Goal: Obtain resource: Obtain resource

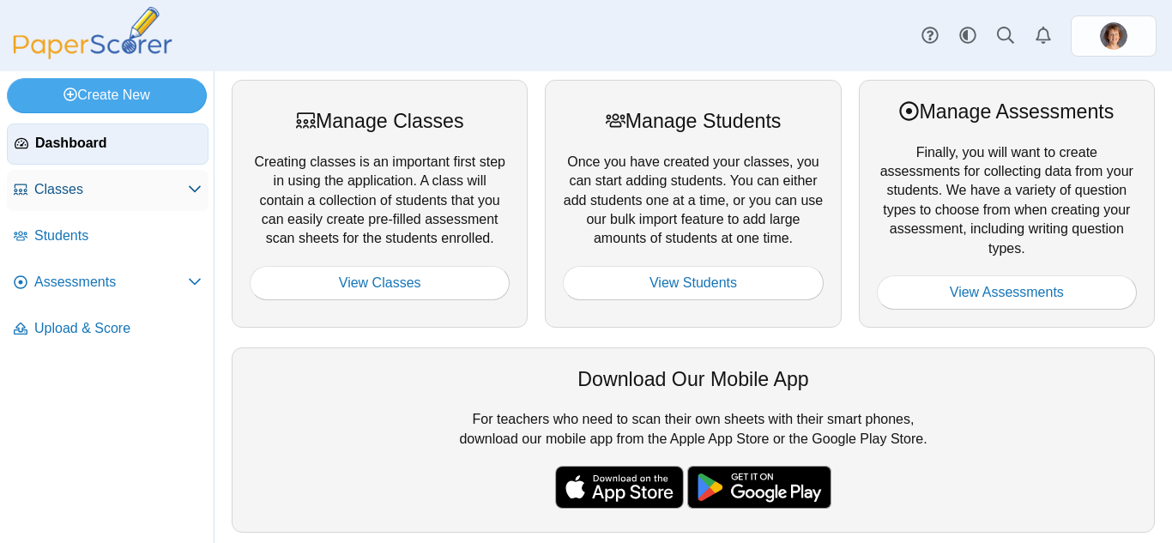
click at [93, 196] on span "Classes" at bounding box center [111, 189] width 154 height 19
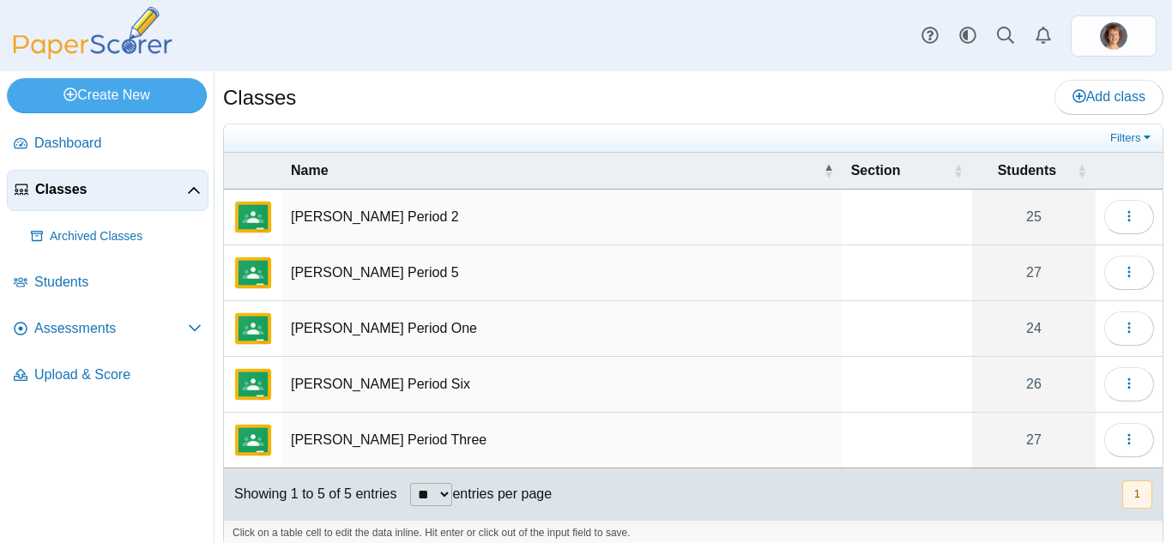
click at [315, 208] on td "Harding Period 2" at bounding box center [562, 218] width 560 height 56
click at [1124, 219] on button "button" at bounding box center [1129, 217] width 50 height 34
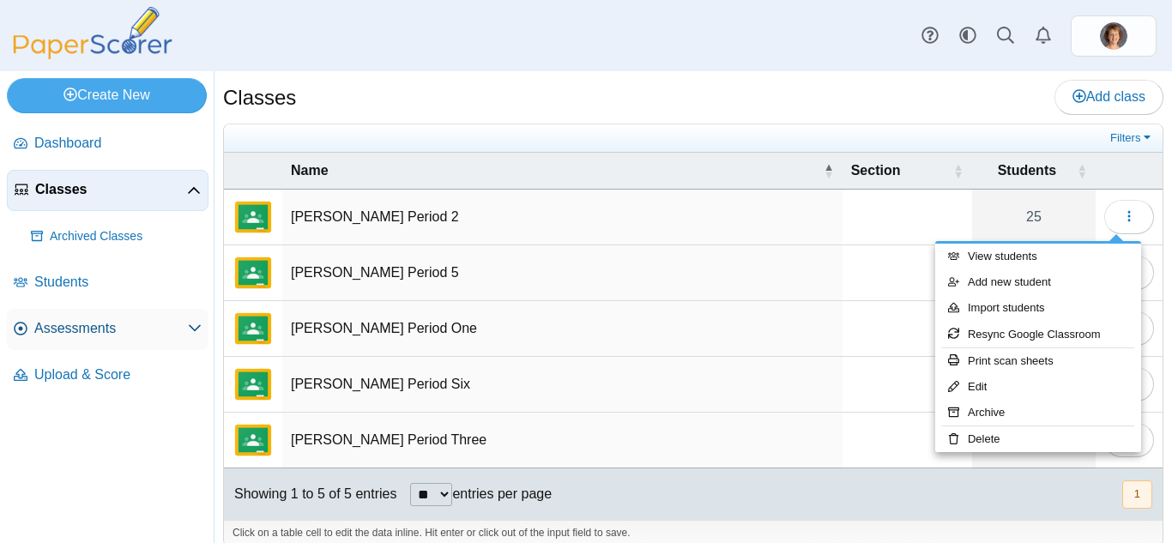
click at [94, 323] on span "Assessments" at bounding box center [111, 328] width 154 height 19
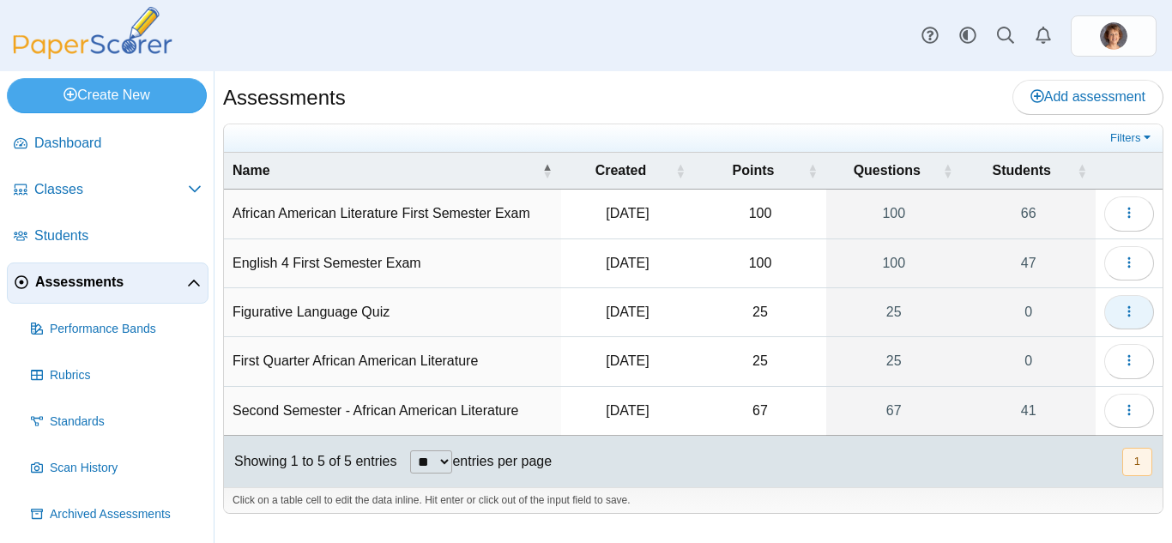
click at [1125, 310] on icon "button" at bounding box center [1129, 312] width 14 height 14
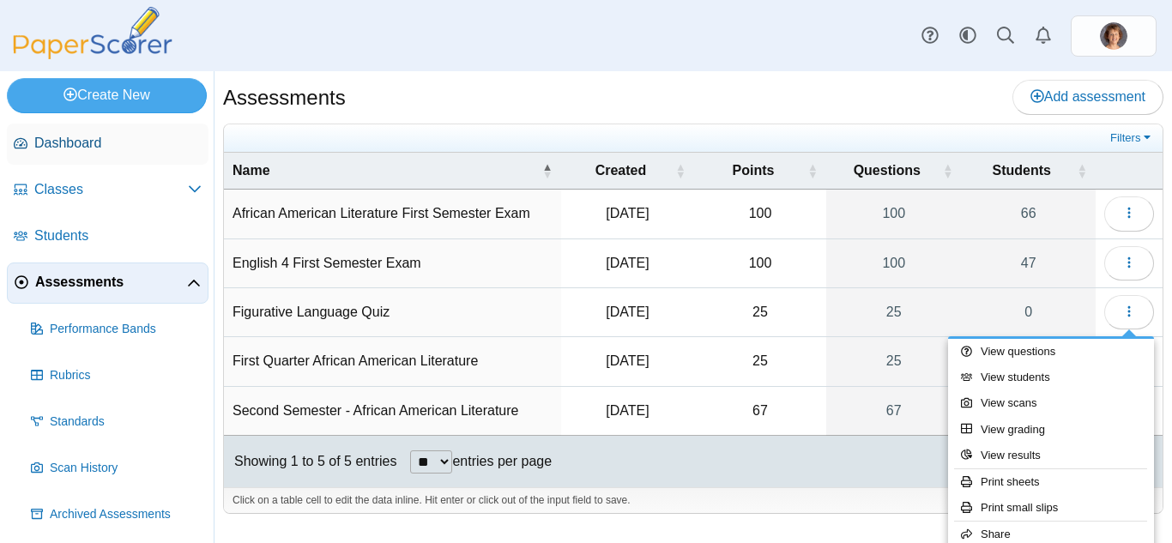
click at [65, 139] on span "Dashboard" at bounding box center [117, 143] width 167 height 19
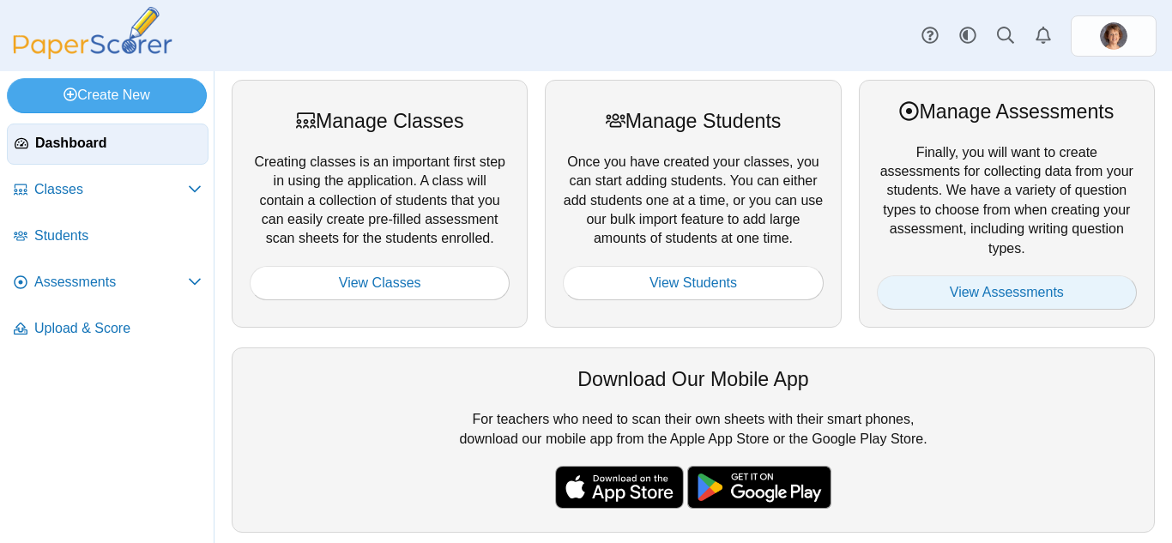
click at [985, 292] on link "View Assessments" at bounding box center [1007, 292] width 260 height 34
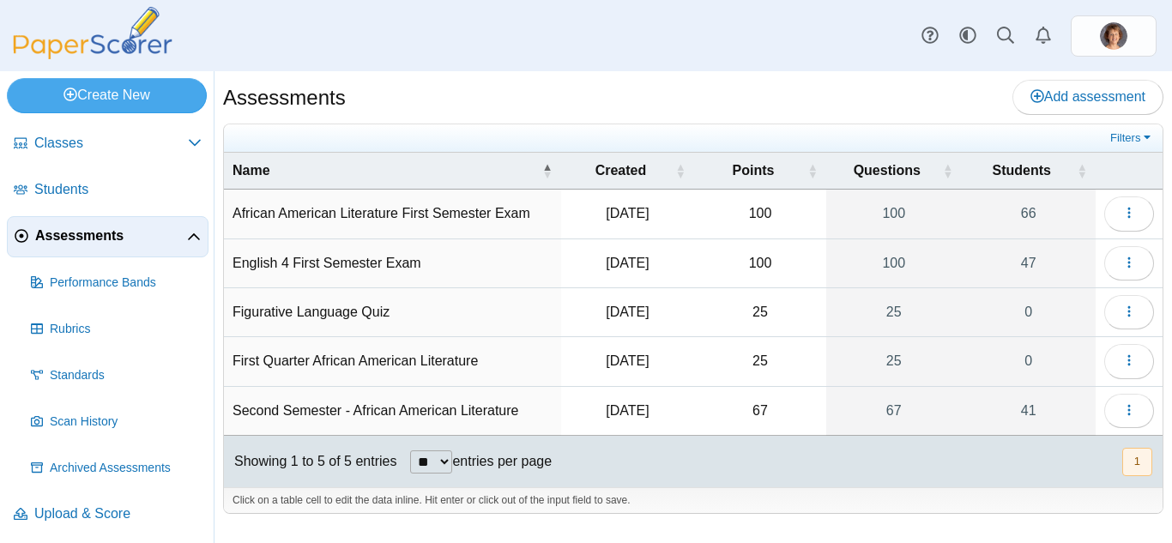
scroll to position [51, 0]
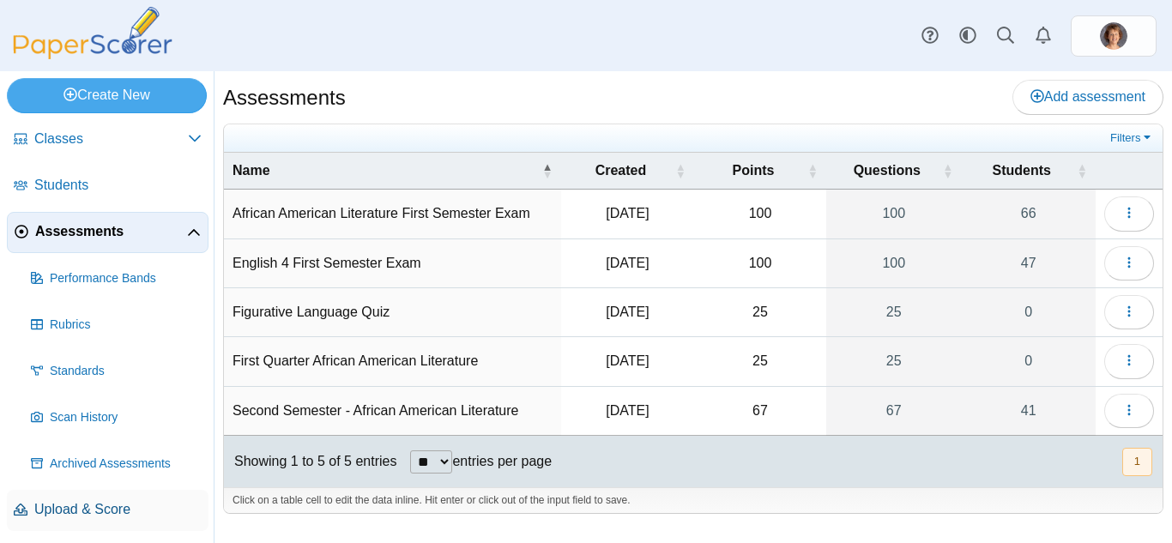
click at [112, 518] on span "Upload & Score" at bounding box center [117, 509] width 167 height 19
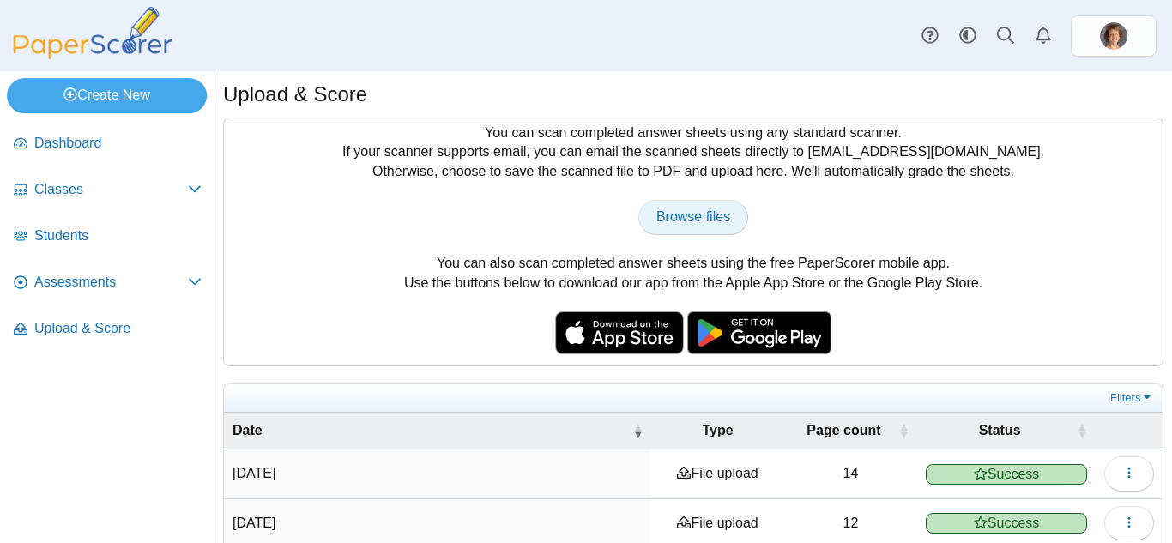
click at [685, 219] on span "Browse files" at bounding box center [693, 216] width 74 height 15
type input "**********"
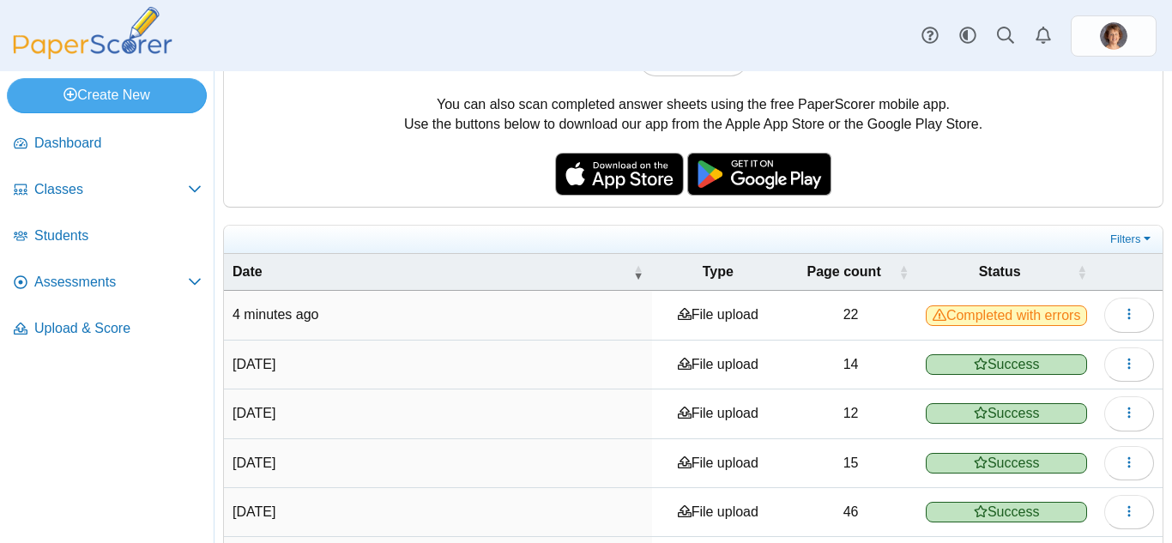
scroll to position [178, 0]
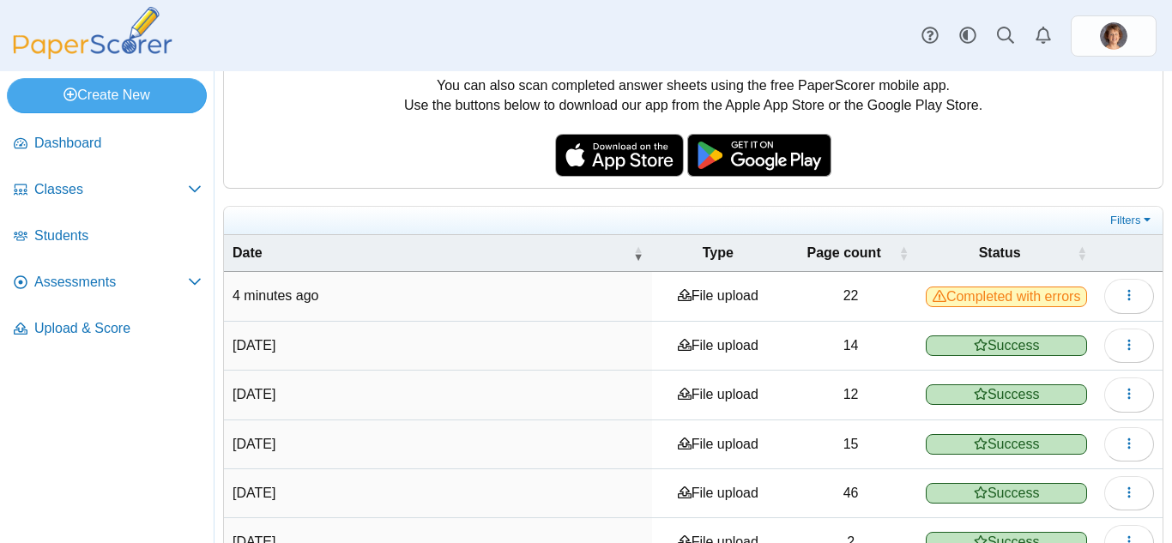
click at [1047, 305] on span "Completed with errors" at bounding box center [1006, 297] width 161 height 21
click at [965, 301] on span "Completed with errors" at bounding box center [1006, 297] width 161 height 21
click at [1122, 296] on icon "button" at bounding box center [1129, 295] width 14 height 14
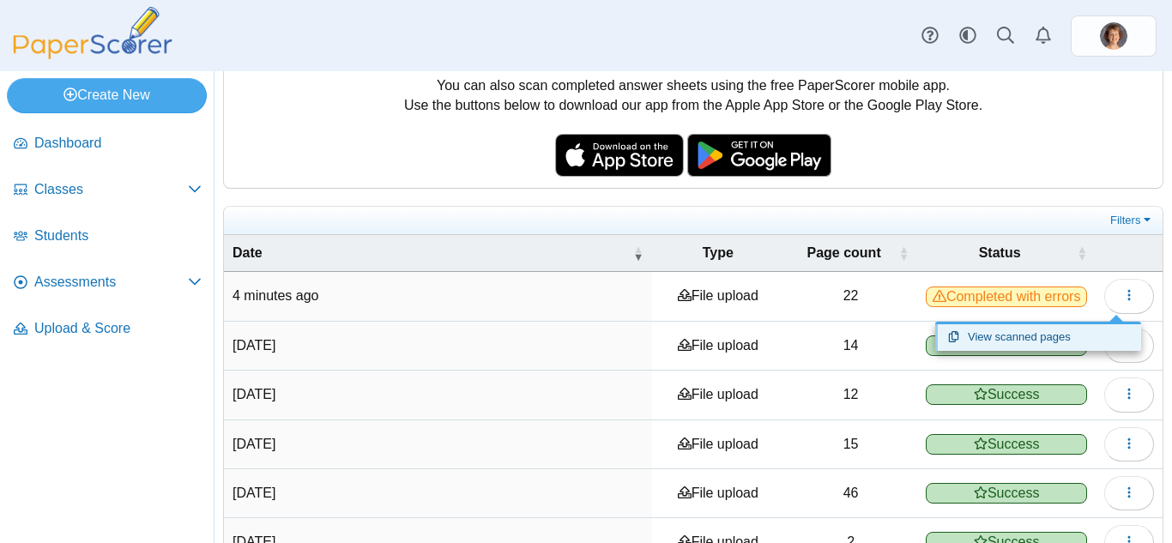
click at [1066, 336] on link "View scanned pages" at bounding box center [1038, 337] width 206 height 26
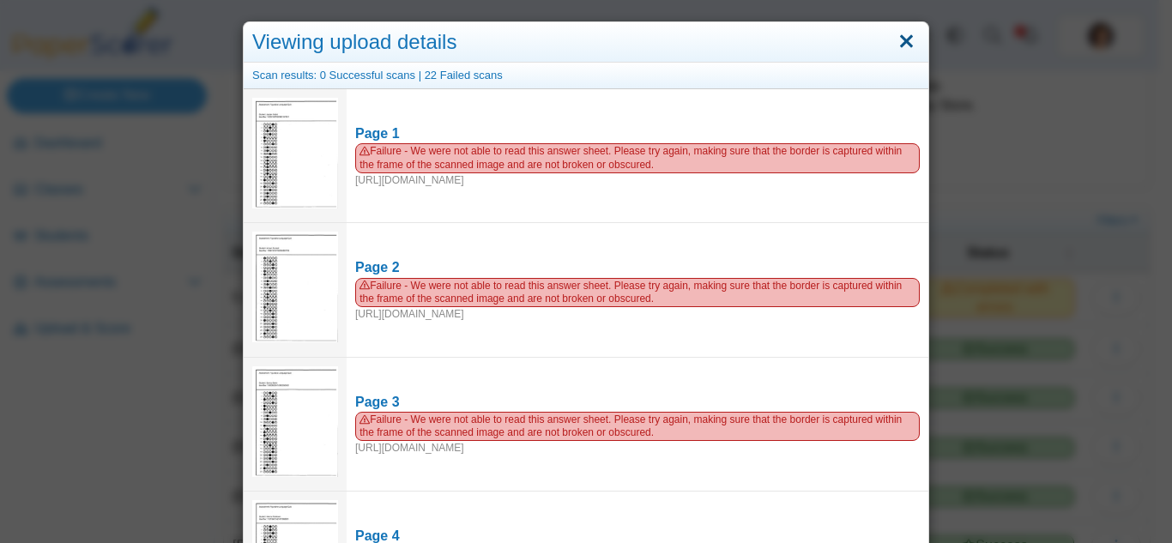
click at [898, 41] on link "Close" at bounding box center [906, 41] width 27 height 29
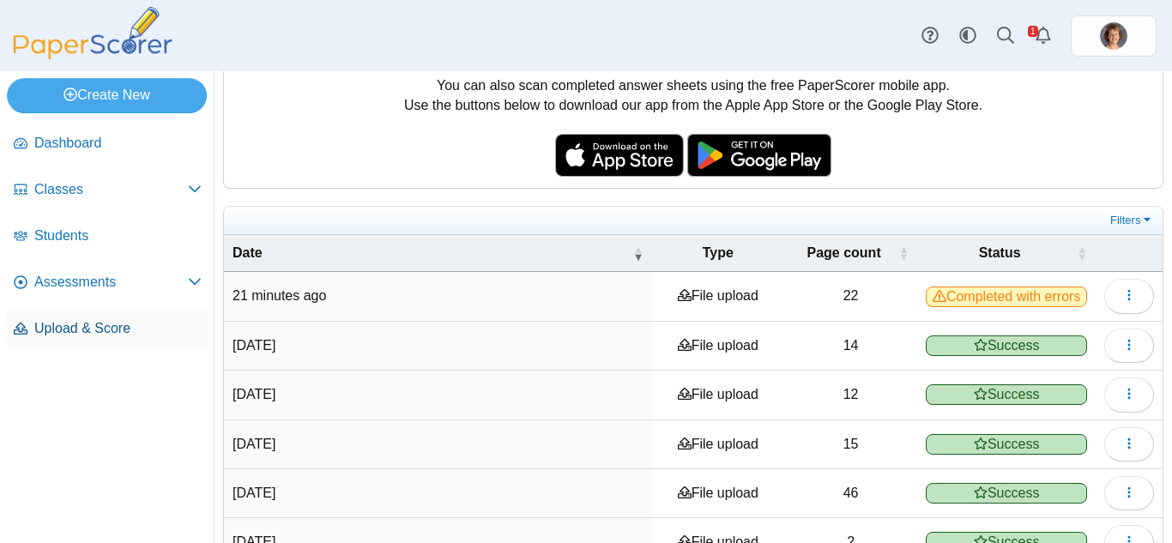
click at [51, 318] on link "Upload & Score" at bounding box center [108, 329] width 202 height 41
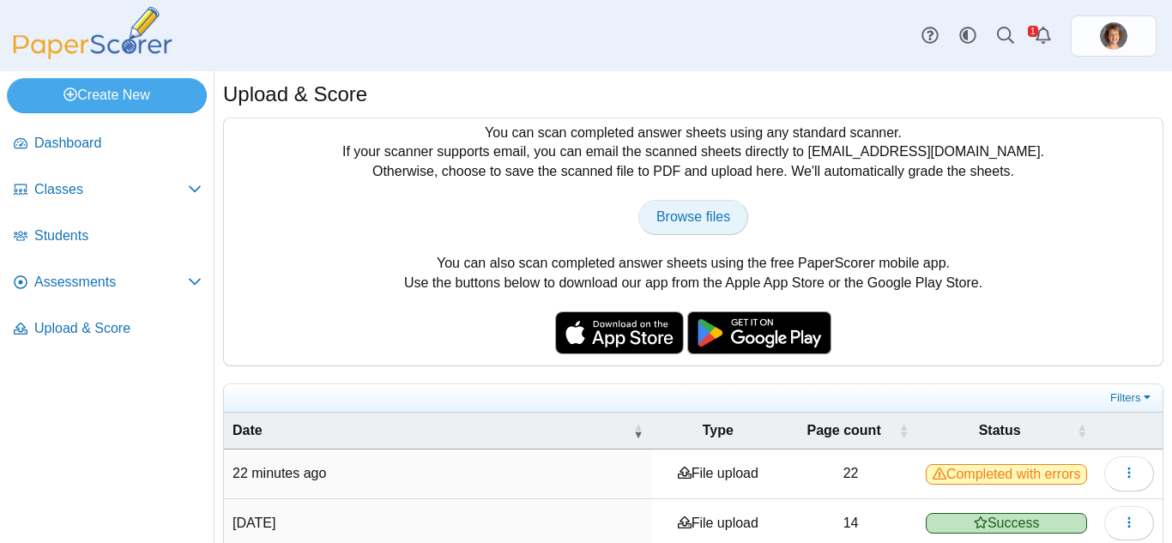
click at [666, 203] on link "Browse files" at bounding box center [693, 217] width 110 height 34
type input "**********"
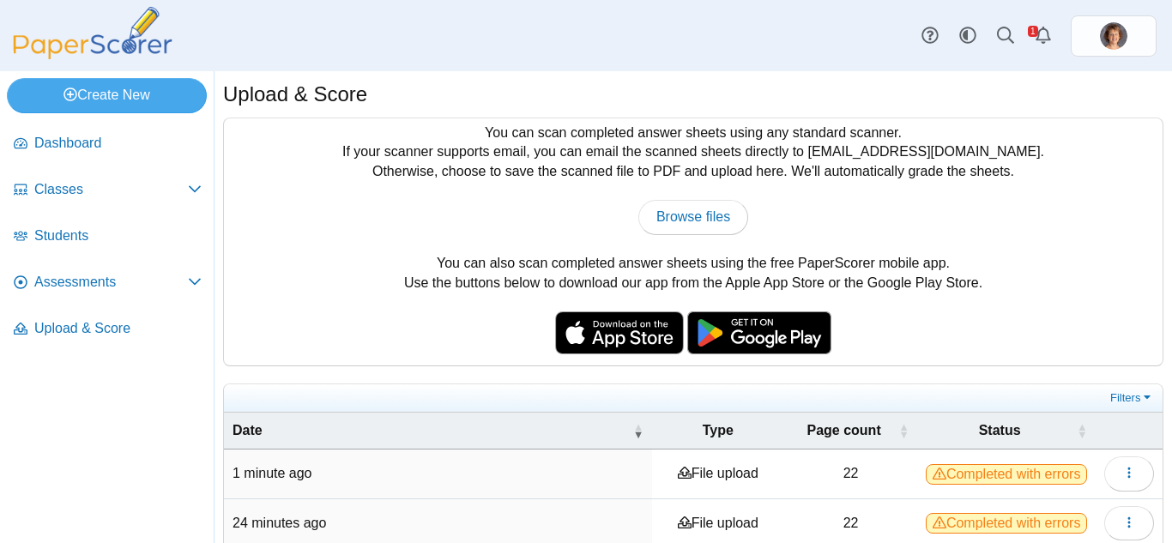
click at [992, 474] on span "Completed with errors" at bounding box center [1006, 474] width 161 height 21
click at [1106, 473] on button "button" at bounding box center [1129, 473] width 50 height 34
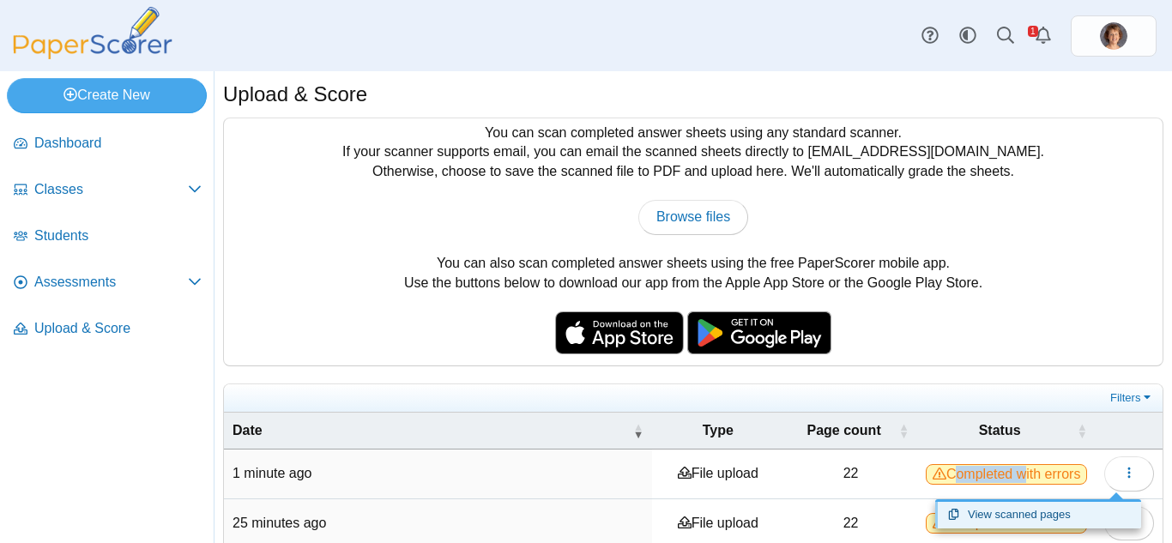
click at [1090, 507] on link "View scanned pages" at bounding box center [1038, 515] width 206 height 26
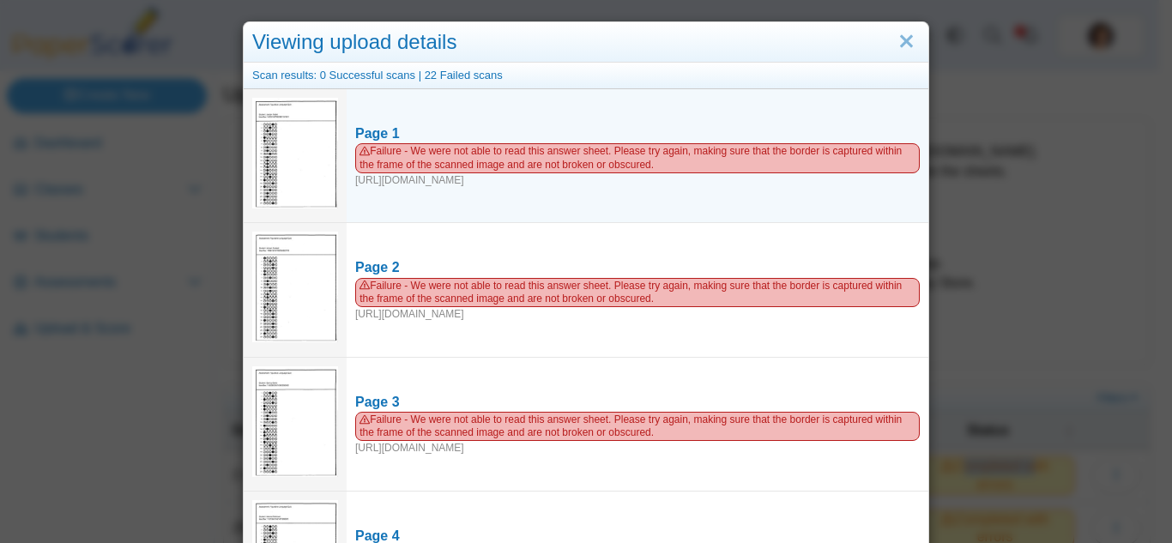
click at [300, 161] on img at bounding box center [295, 153] width 86 height 111
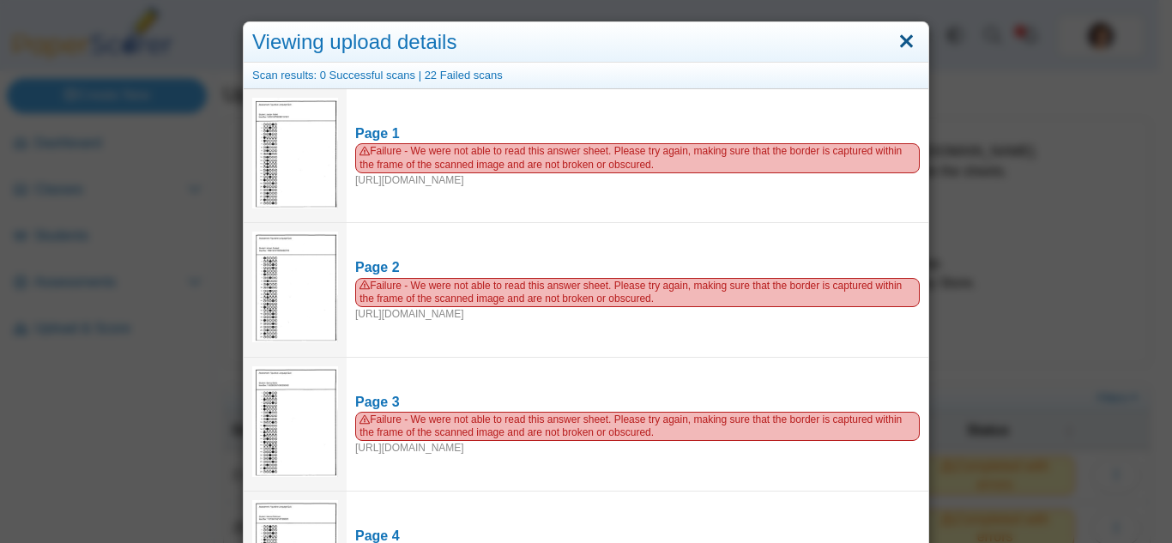
click at [905, 39] on link "Close" at bounding box center [906, 41] width 27 height 29
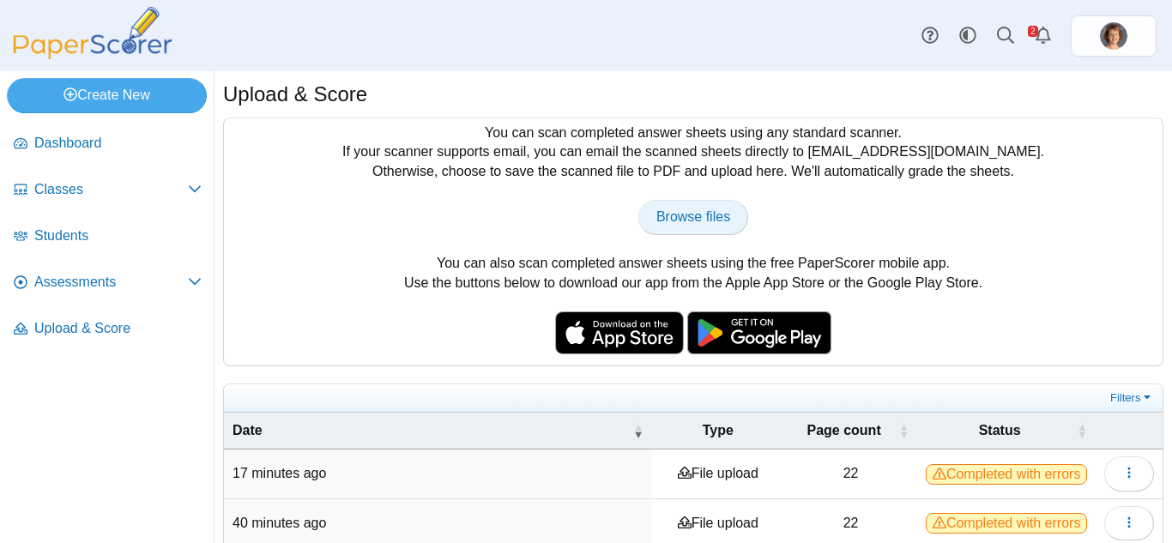
click at [719, 217] on span "Browse files" at bounding box center [693, 216] width 74 height 15
type input "**********"
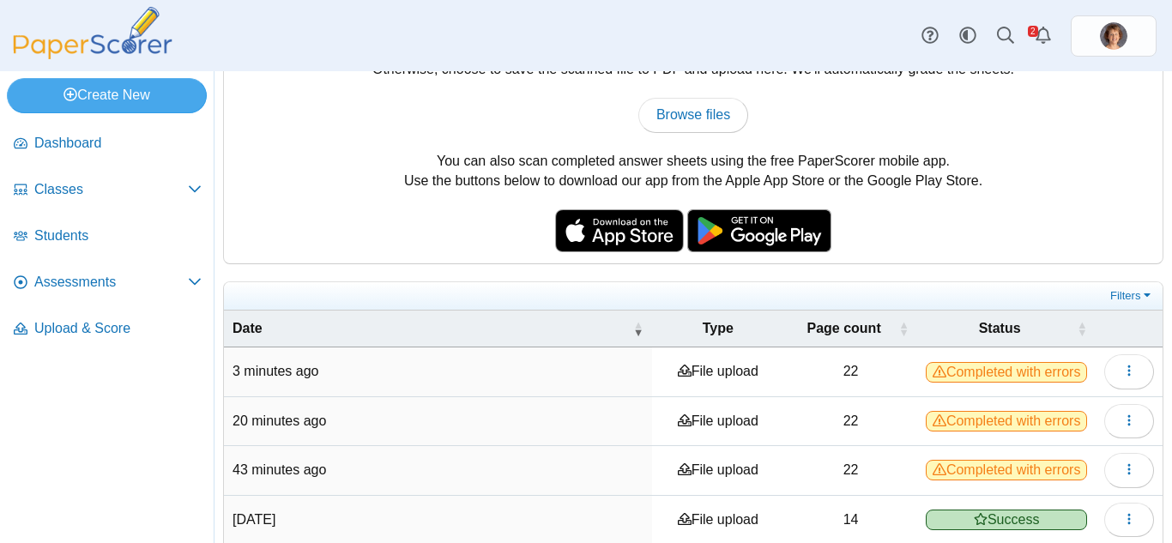
scroll to position [121, 0]
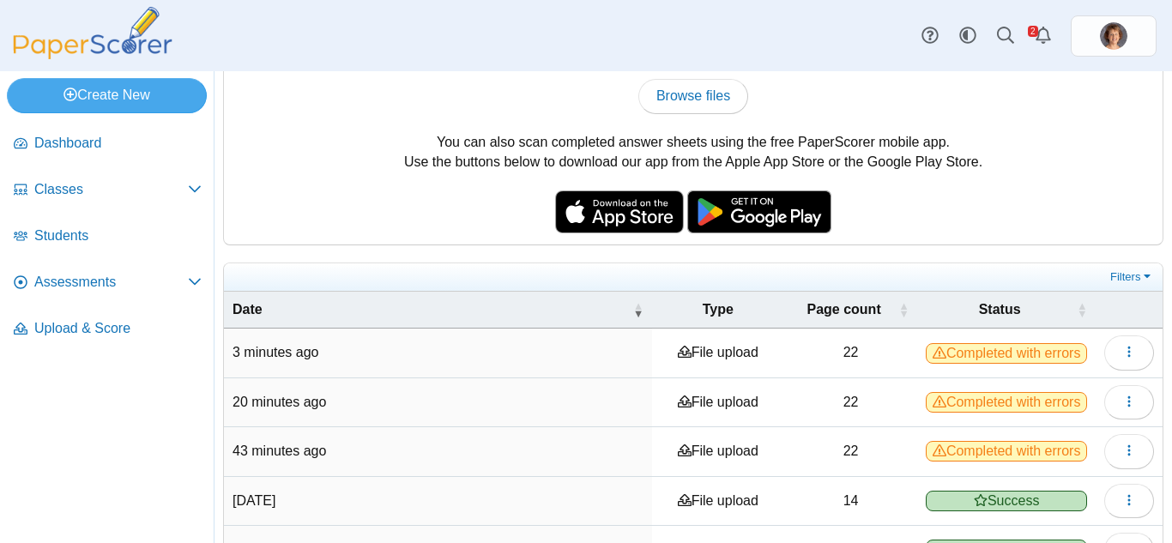
click at [1047, 361] on span "Completed with errors" at bounding box center [1006, 353] width 161 height 21
click at [1122, 355] on icon "button" at bounding box center [1129, 352] width 14 height 14
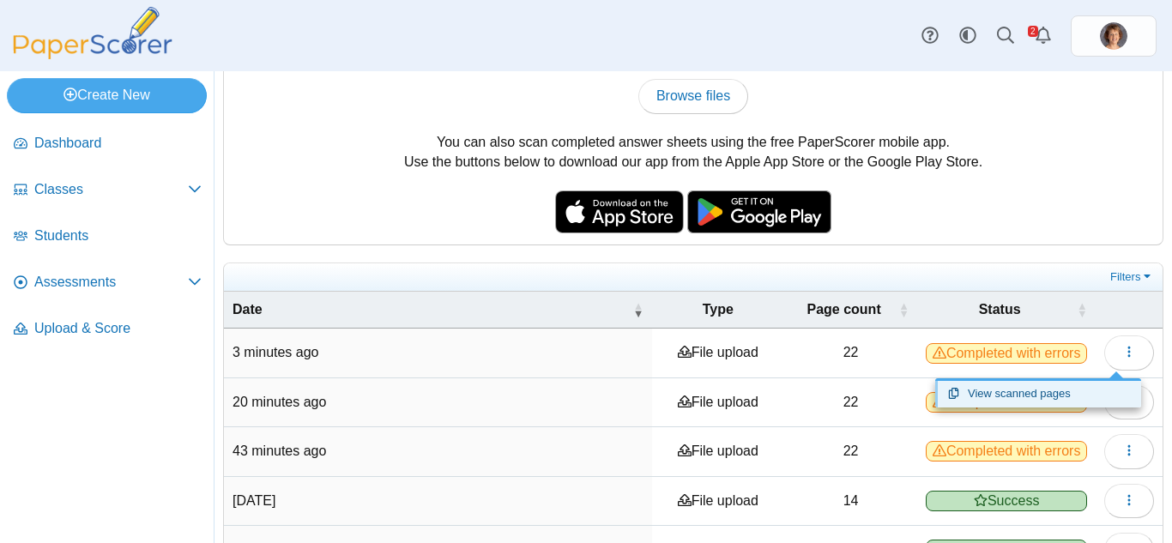
click at [1074, 396] on link "View scanned pages" at bounding box center [1038, 394] width 206 height 26
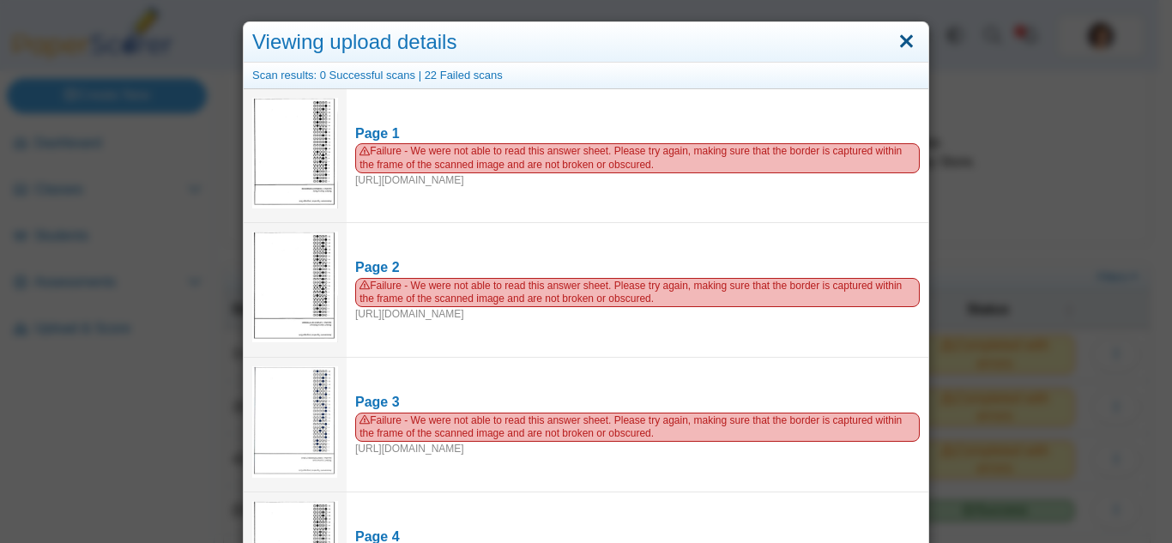
click at [902, 33] on link "Close" at bounding box center [906, 41] width 27 height 29
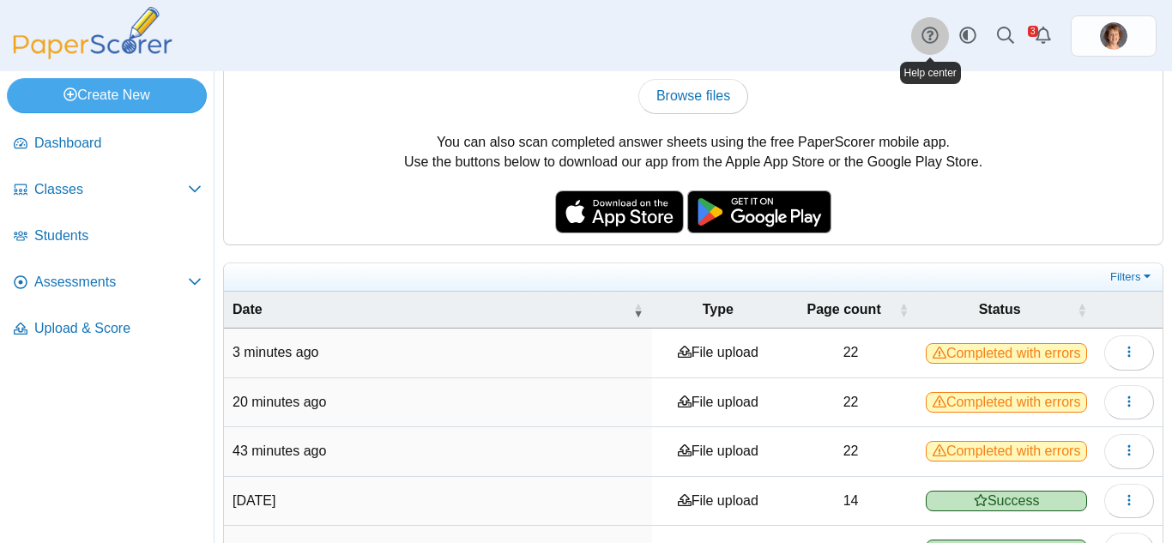
click at [921, 41] on icon at bounding box center [929, 35] width 17 height 17
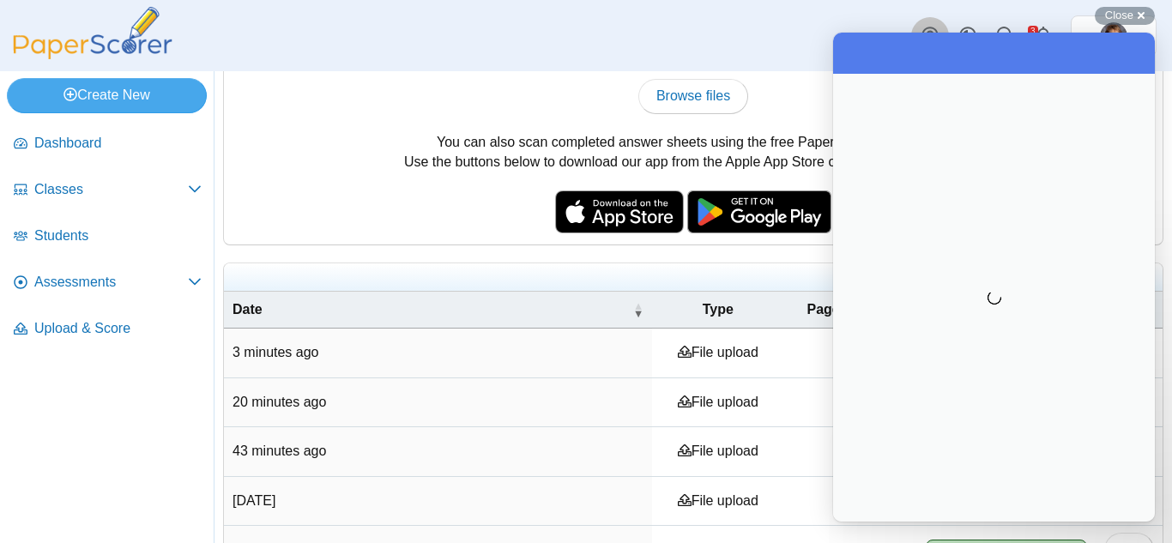
scroll to position [0, 0]
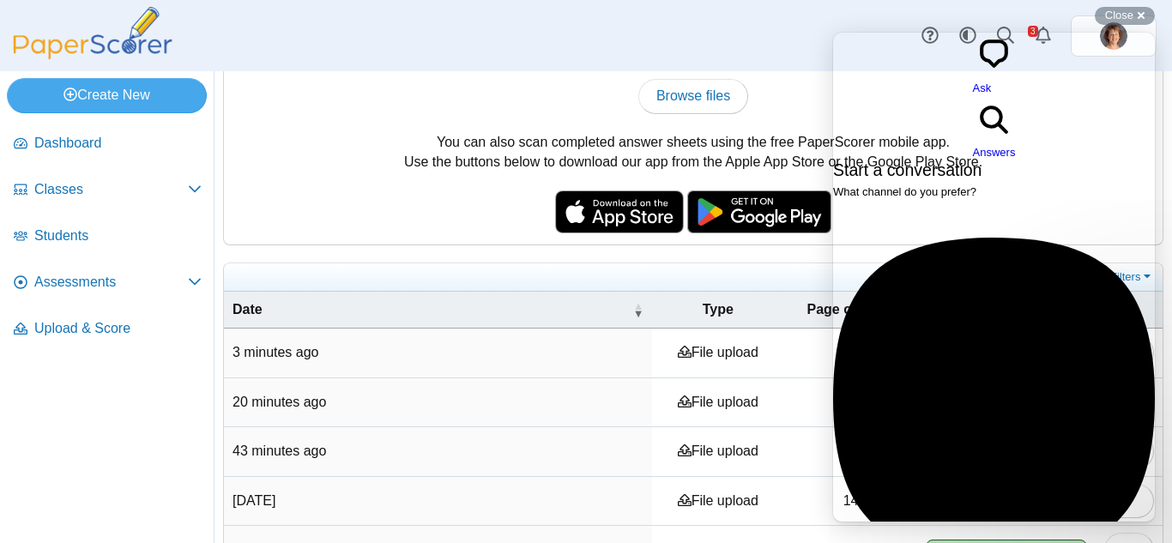
click at [973, 81] on span "Ask" at bounding box center [982, 87] width 19 height 13
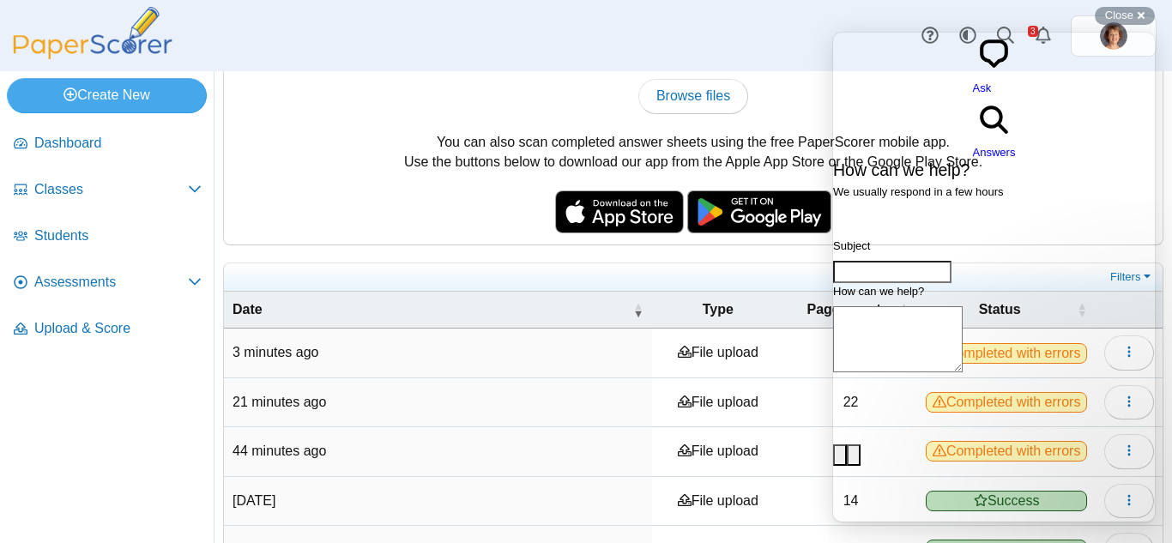
click at [951, 261] on input "Subject" at bounding box center [892, 272] width 118 height 22
type input "****"
click at [963, 306] on textarea "How can we help?" at bounding box center [898, 339] width 130 height 66
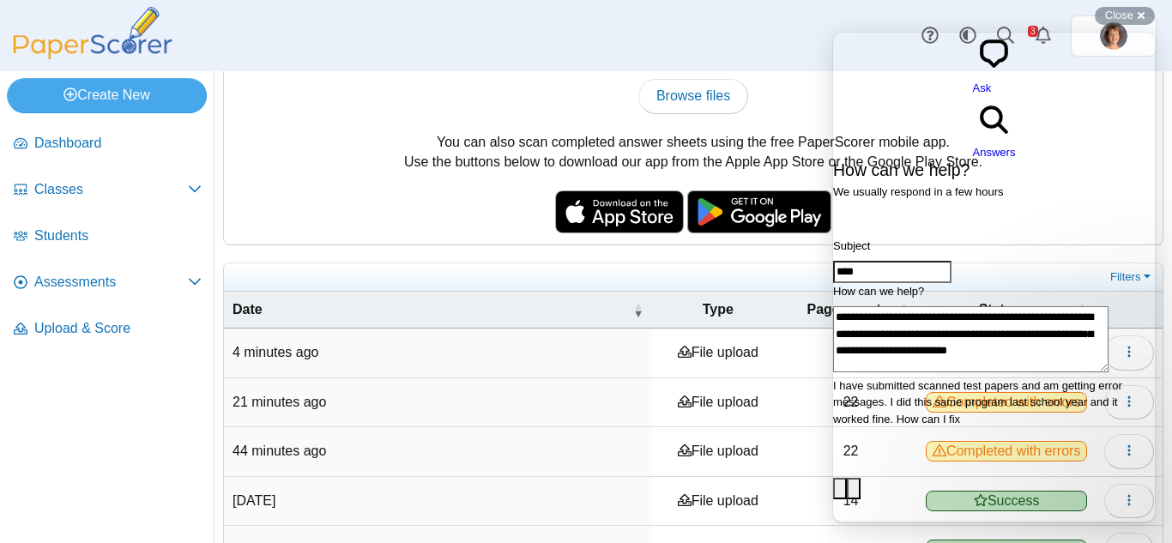
scroll to position [9, 0]
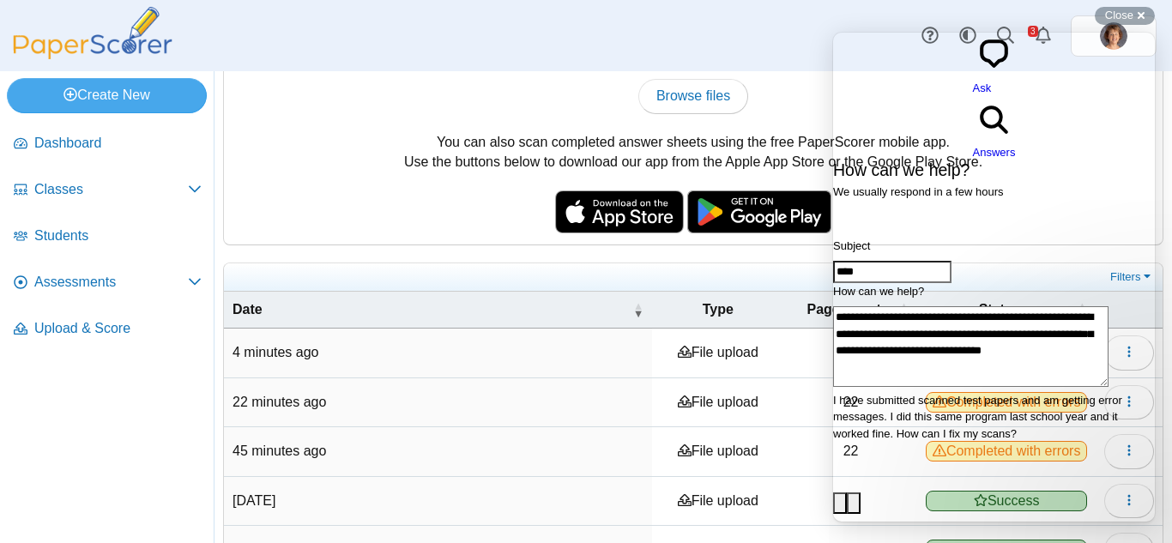
type textarea "**********"
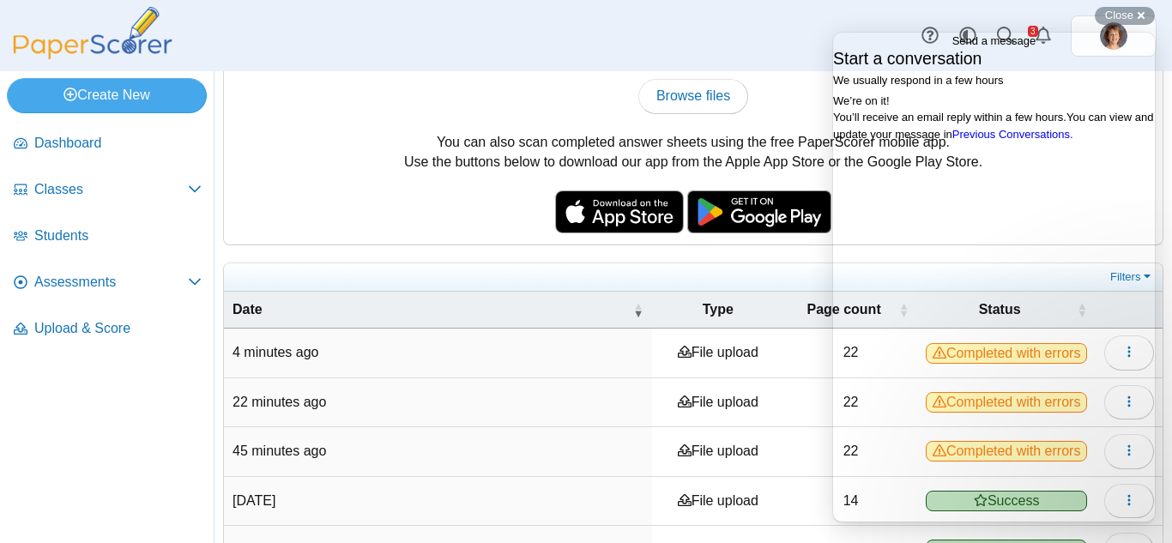
click at [952, 47] on span "Go back" at bounding box center [952, 40] width 0 height 13
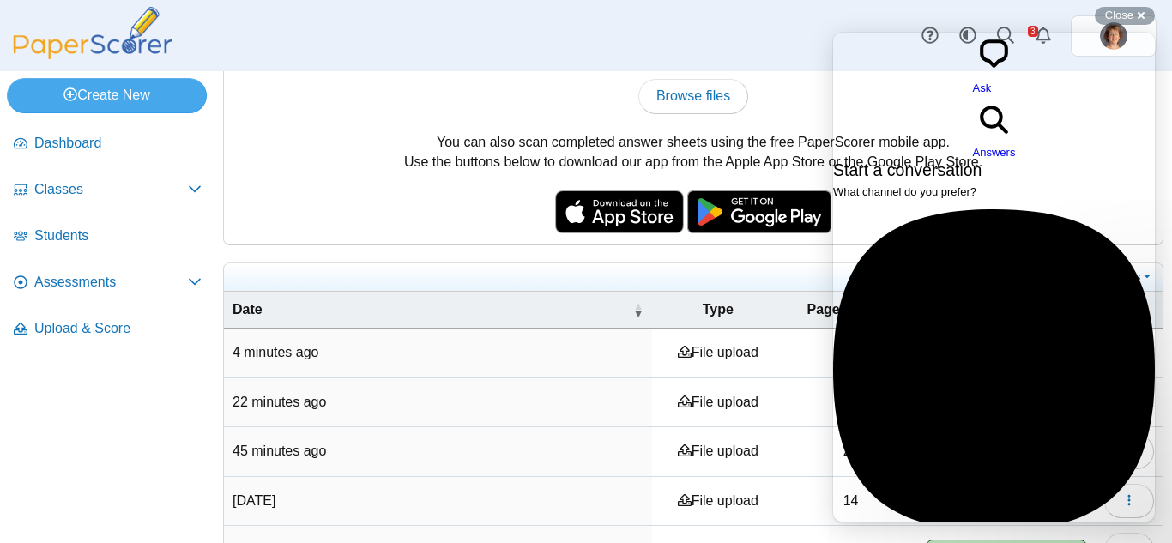
click at [827, 22] on div "Dashboard Classes Archived classes Students Assessments" at bounding box center [586, 35] width 1172 height 71
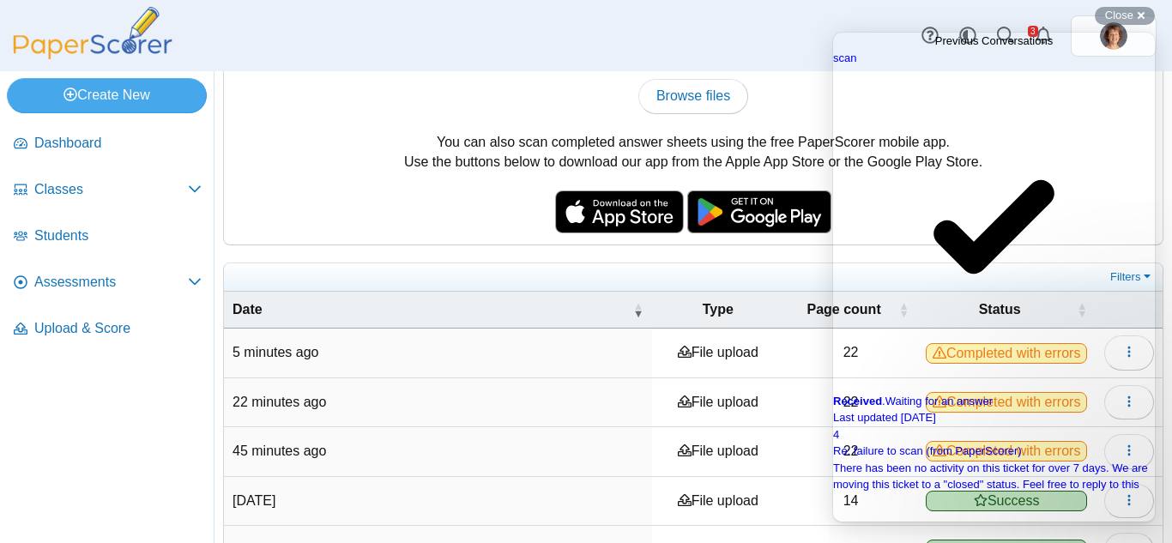
click at [875, 12] on div "Dashboard Classes Archived classes Students Assessments" at bounding box center [586, 35] width 1172 height 71
click at [935, 50] on link "Go back" at bounding box center [935, 50] width 0 height 0
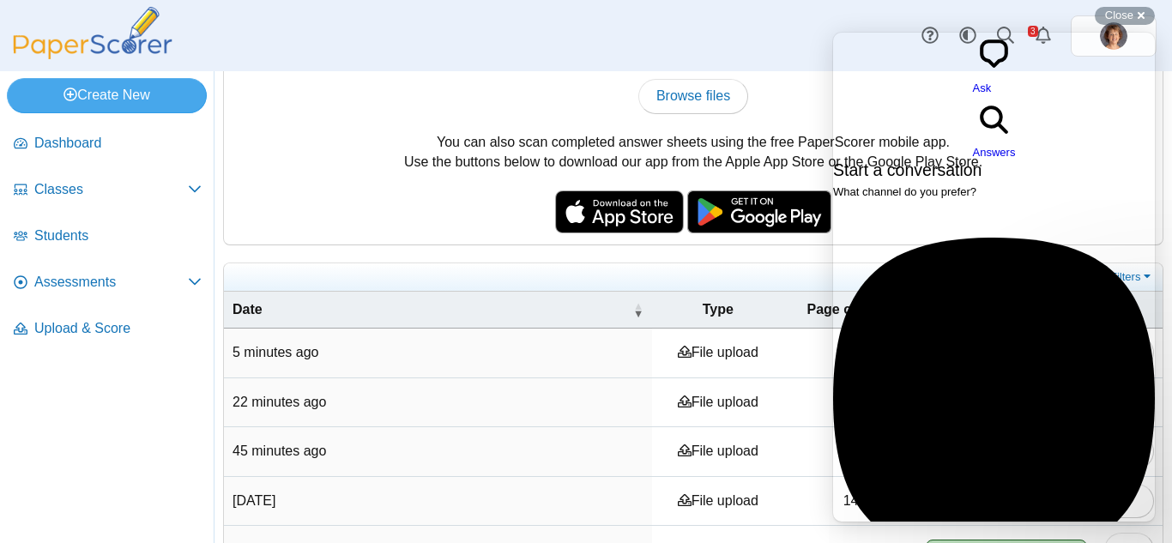
click at [1016, 146] on span "Answers" at bounding box center [994, 152] width 43 height 13
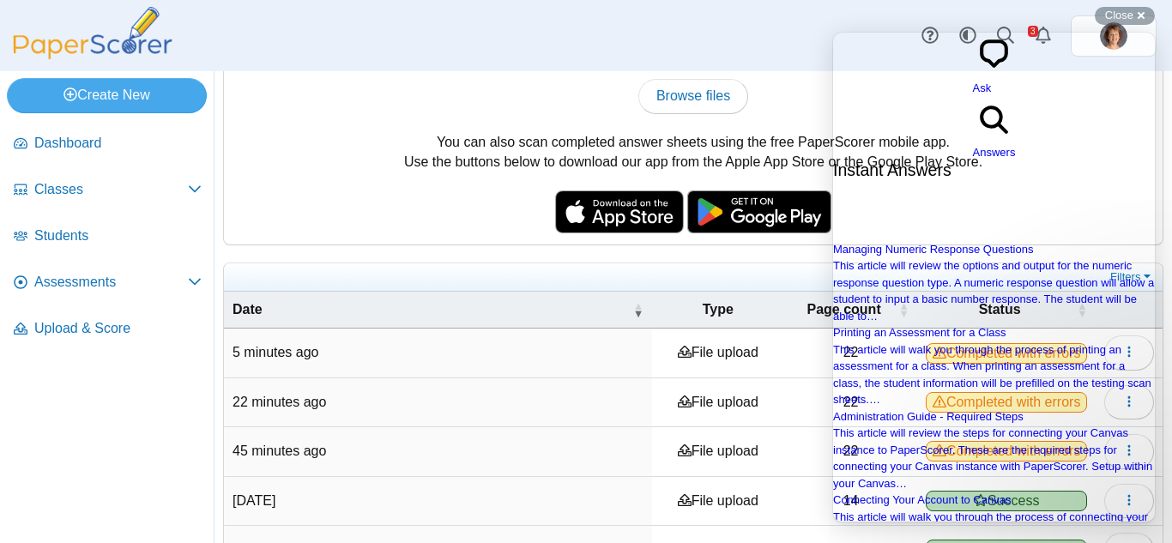
scroll to position [113, 0]
drag, startPoint x: 1146, startPoint y: 119, endPoint x: 1995, endPoint y: 208, distance: 853.9
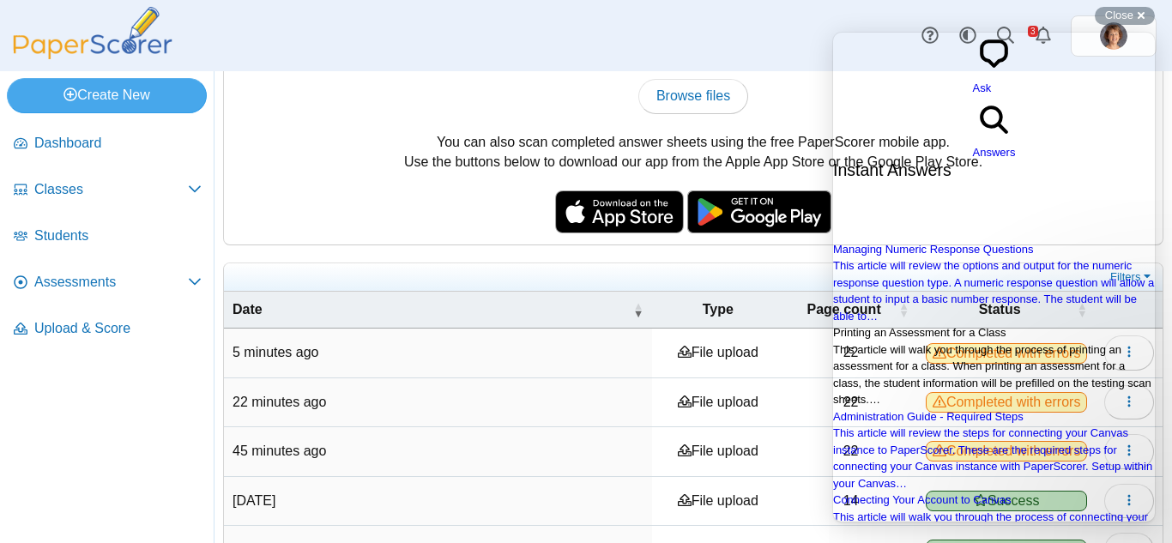
click at [991, 326] on span "Printing an Assessment for a Class" at bounding box center [919, 332] width 173 height 13
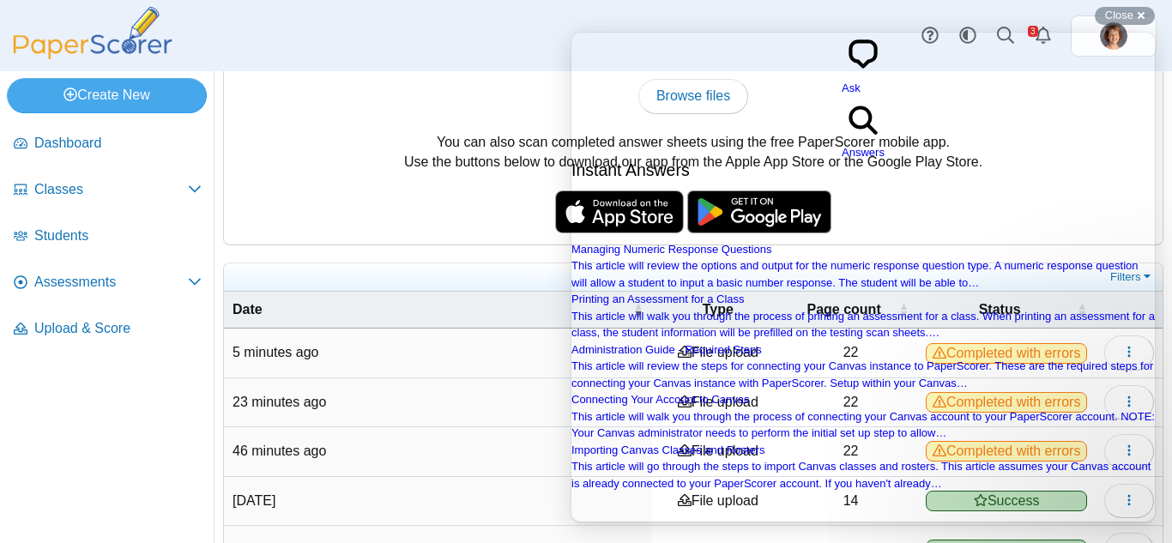
scroll to position [1755, 0]
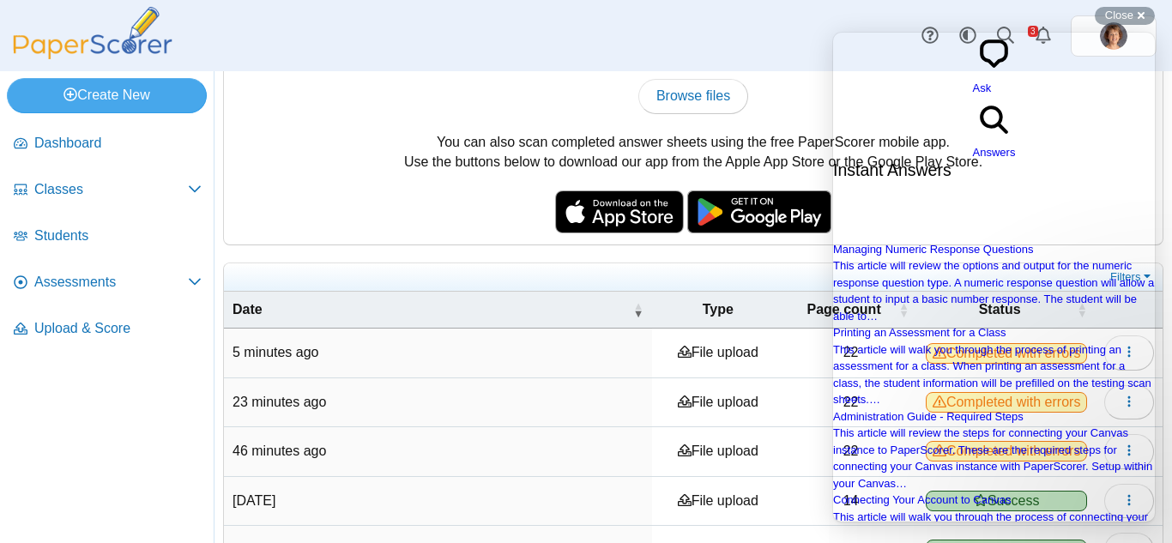
scroll to position [0, 0]
click at [803, 29] on div "Dashboard Classes Archived classes Students Assessments" at bounding box center [586, 35] width 1172 height 71
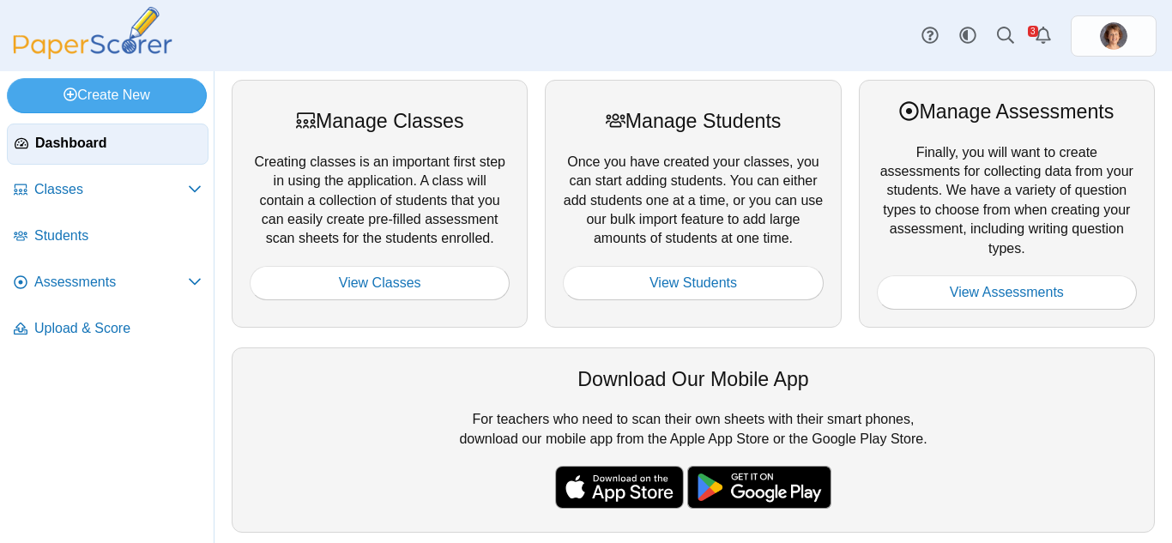
click at [105, 279] on span "Assessments" at bounding box center [111, 282] width 154 height 19
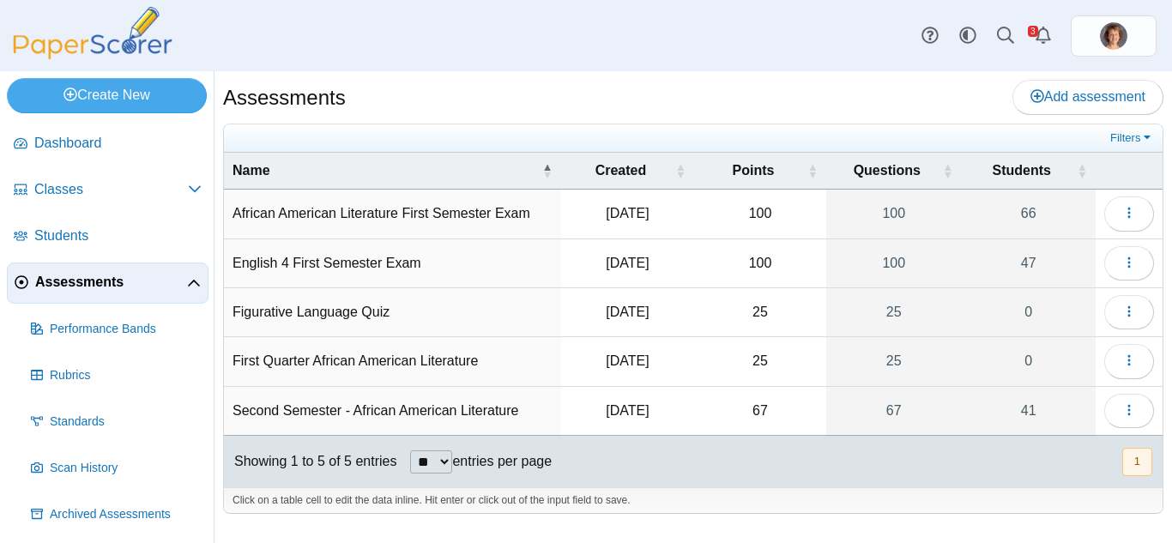
scroll to position [51, 0]
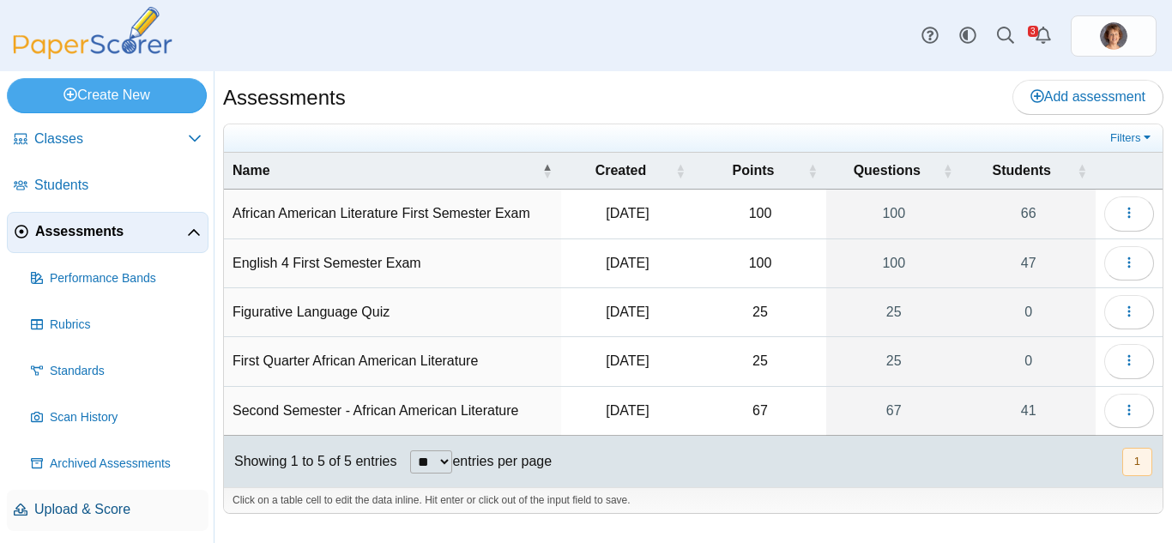
click at [112, 509] on span "Upload & Score" at bounding box center [117, 509] width 167 height 19
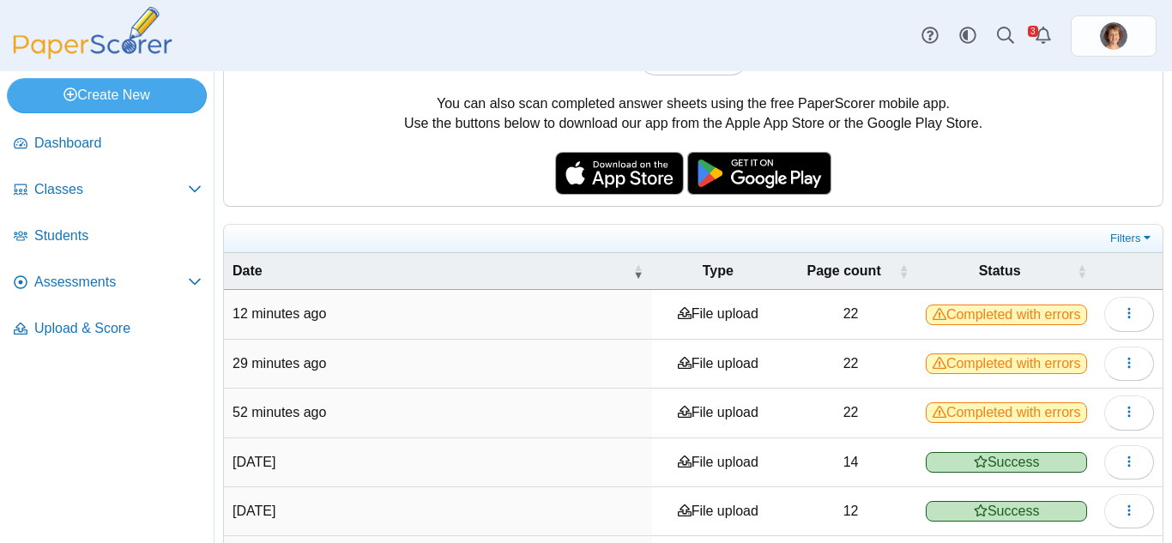
scroll to position [208, 0]
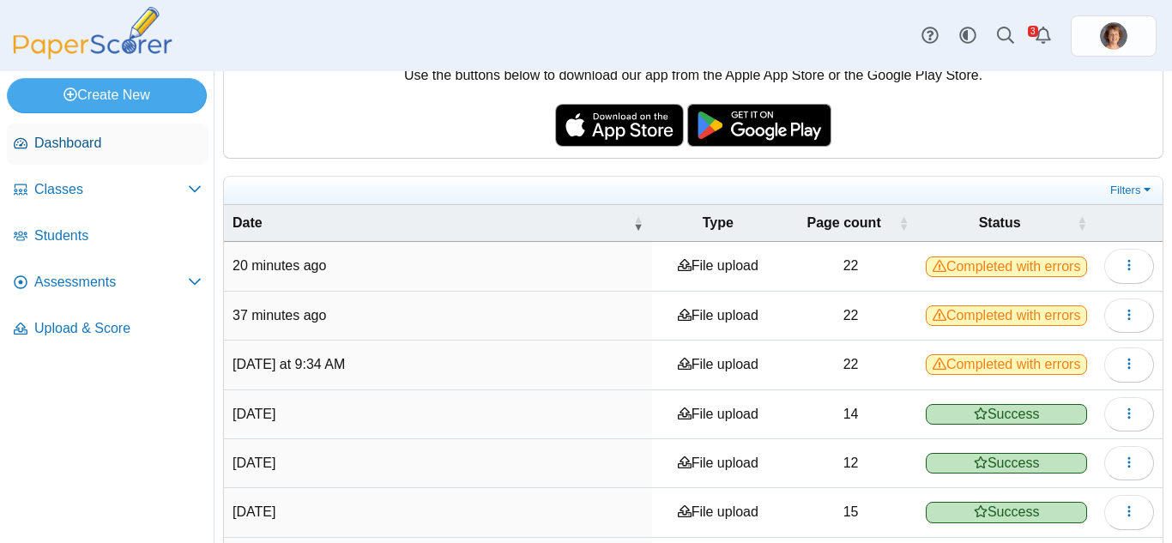
click at [82, 143] on span "Dashboard" at bounding box center [117, 143] width 167 height 19
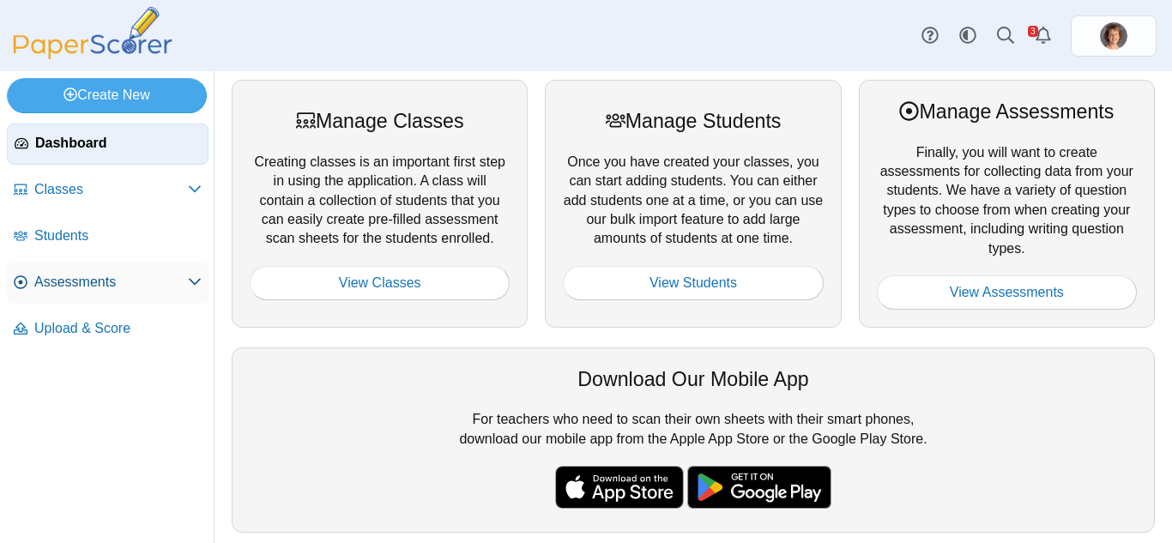
click at [84, 284] on span "Assessments" at bounding box center [111, 282] width 154 height 19
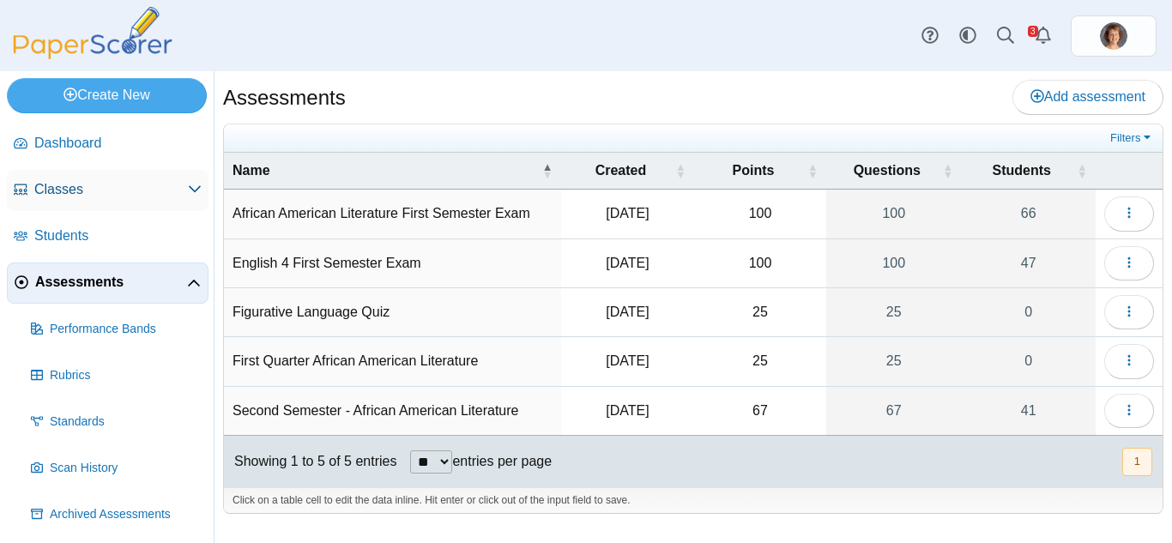
click at [69, 192] on span "Classes" at bounding box center [111, 189] width 154 height 19
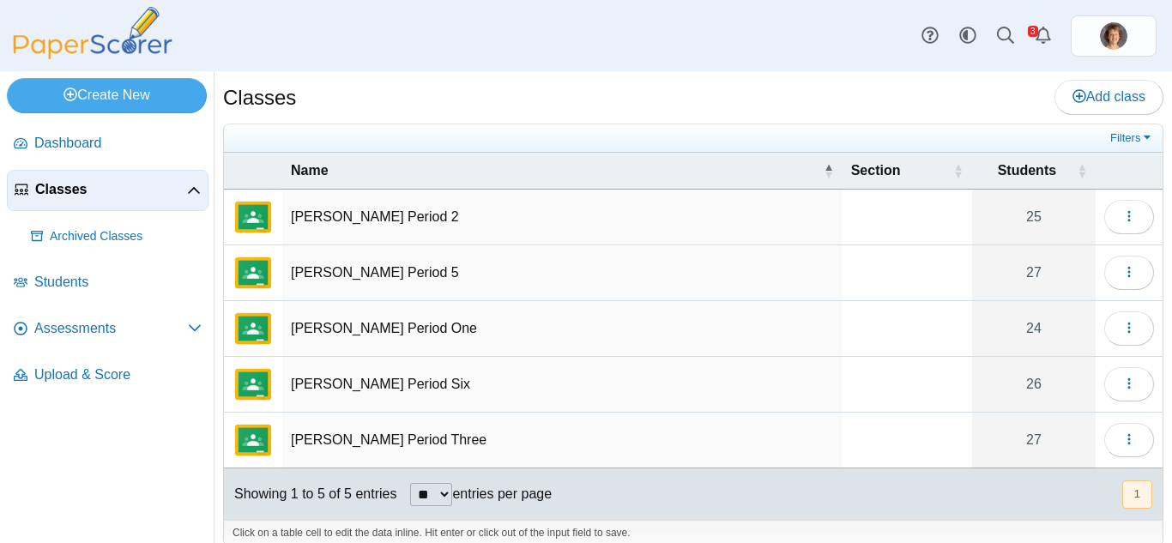
click at [380, 376] on td "Harding Period Six" at bounding box center [562, 385] width 560 height 56
click at [1120, 375] on button "button" at bounding box center [1129, 384] width 50 height 34
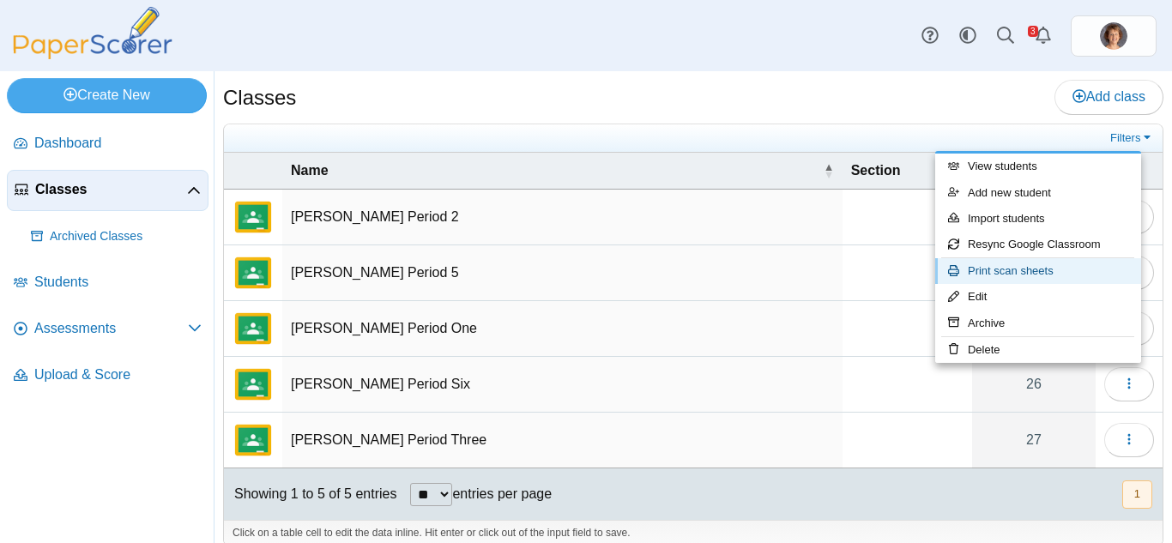
click at [1059, 264] on link "Print scan sheets" at bounding box center [1038, 271] width 206 height 26
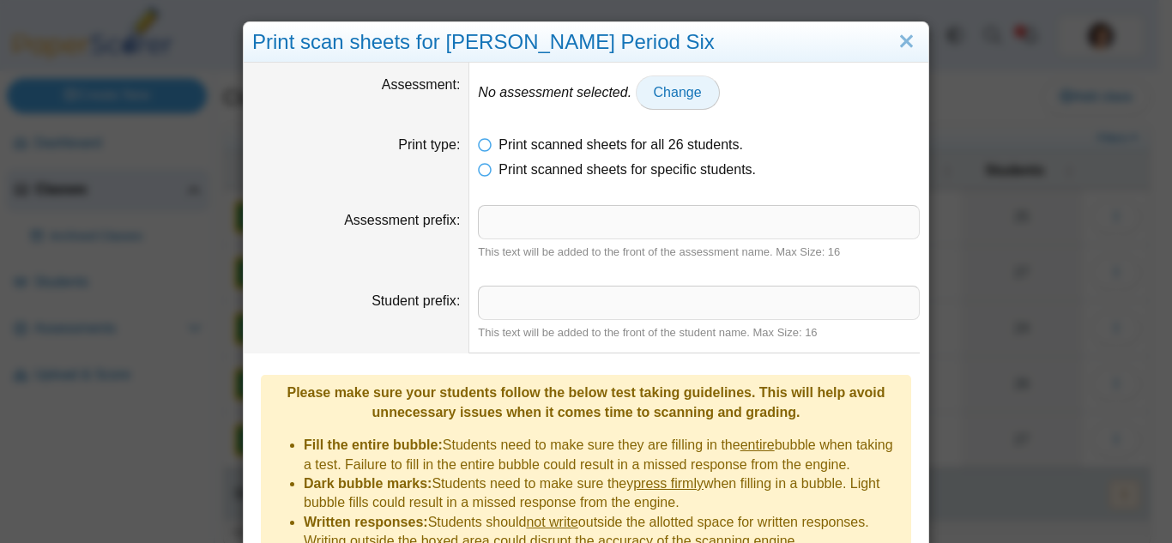
click at [672, 96] on span "Change" at bounding box center [678, 92] width 48 height 15
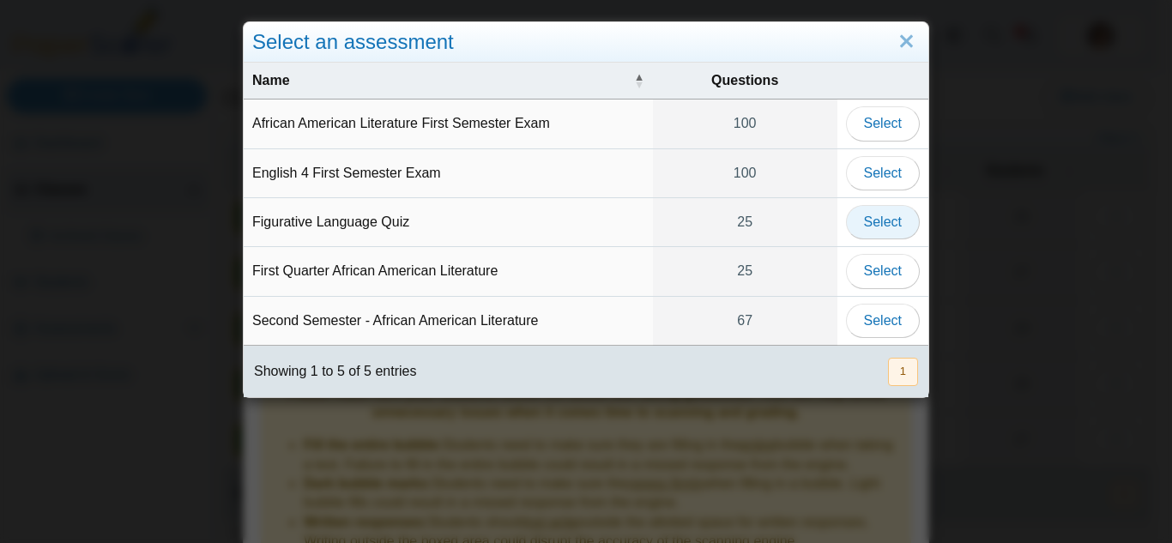
click at [887, 225] on span "Select" at bounding box center [883, 221] width 38 height 15
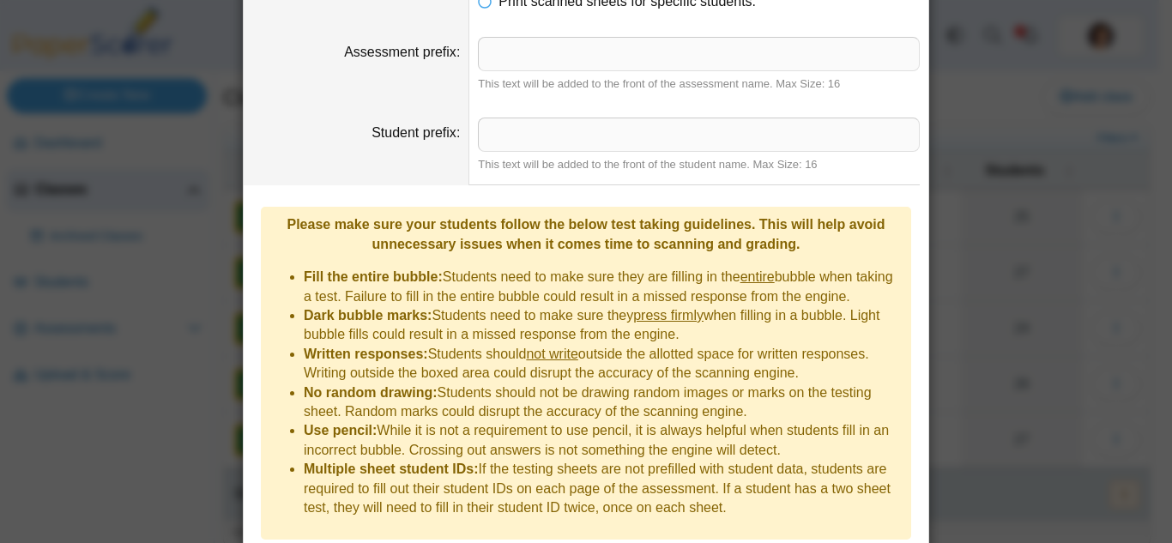
scroll to position [214, 0]
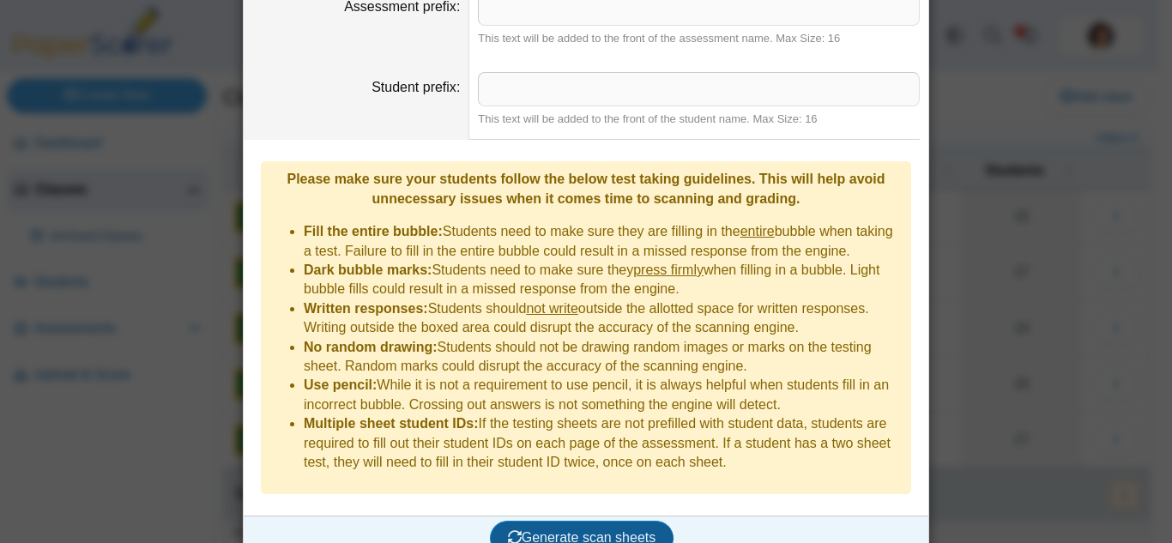
click at [624, 530] on span "Generate scan sheets" at bounding box center [582, 537] width 148 height 15
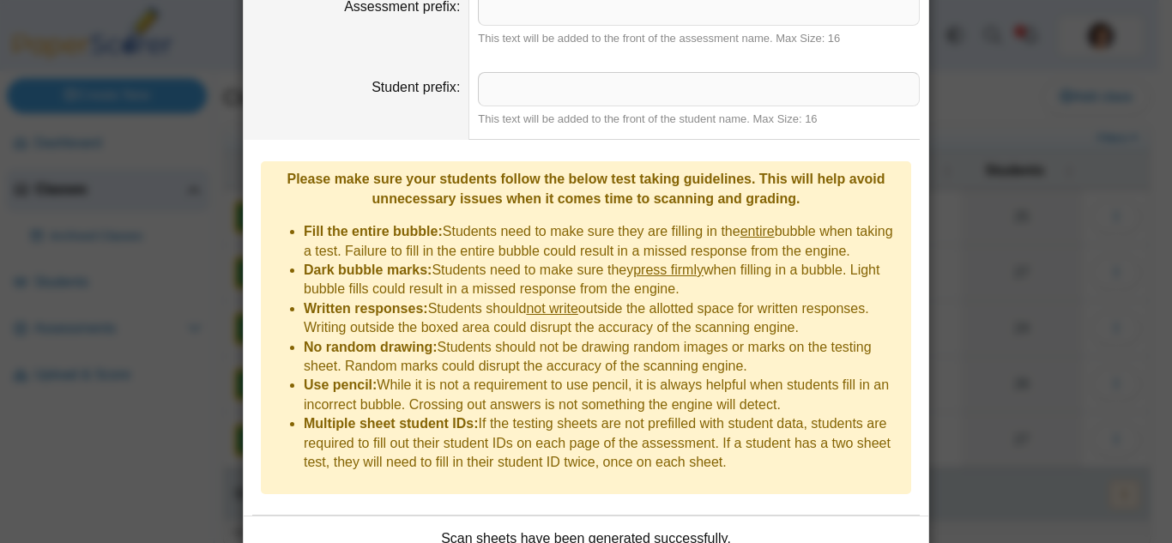
scroll to position [313, 0]
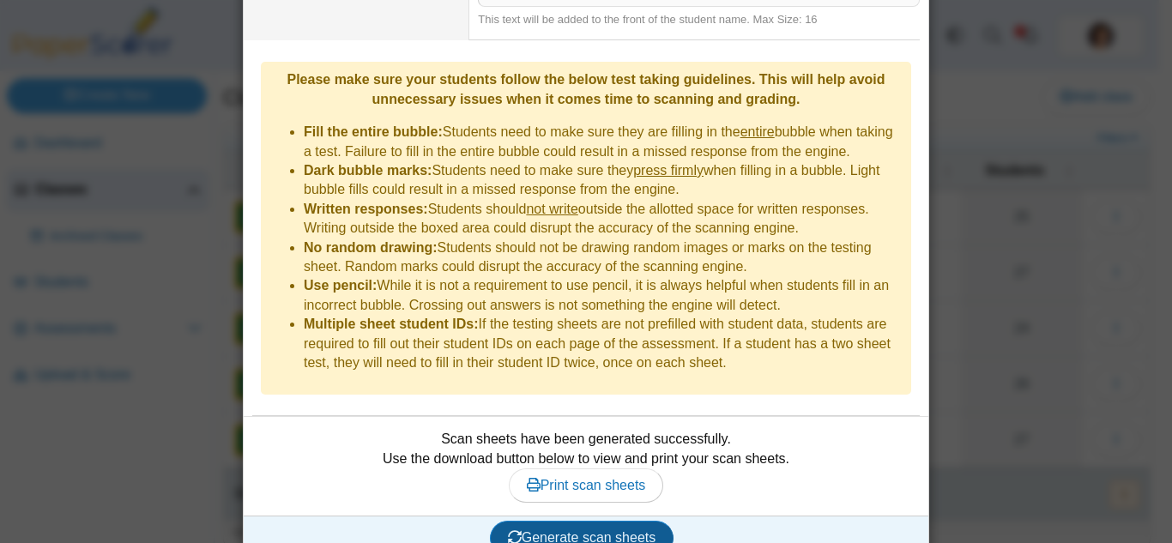
click at [625, 530] on span "Generate scan sheets" at bounding box center [582, 537] width 148 height 15
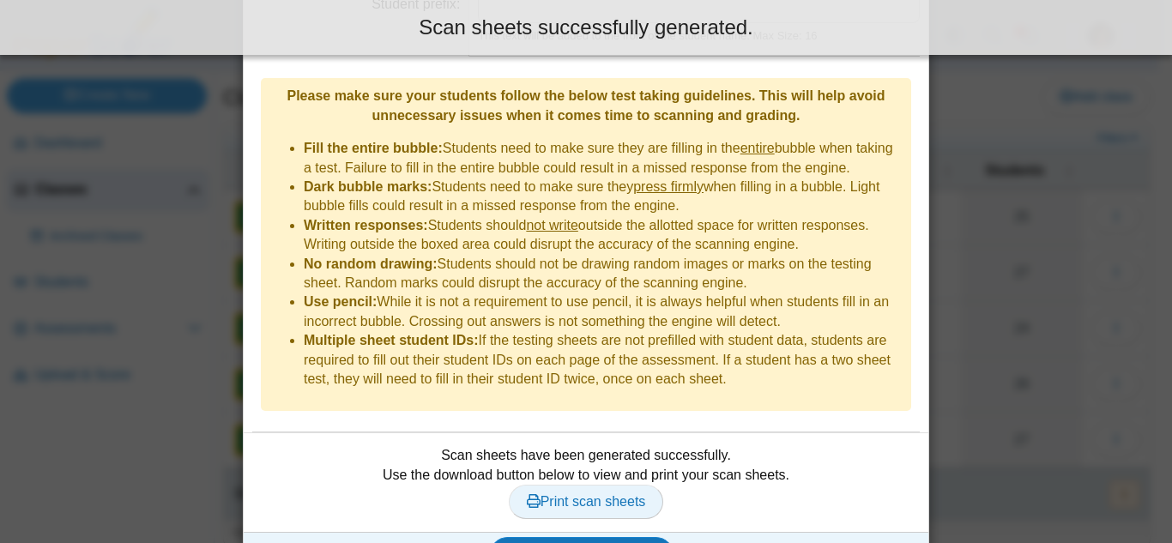
click at [593, 494] on span "Print scan sheets" at bounding box center [586, 501] width 119 height 15
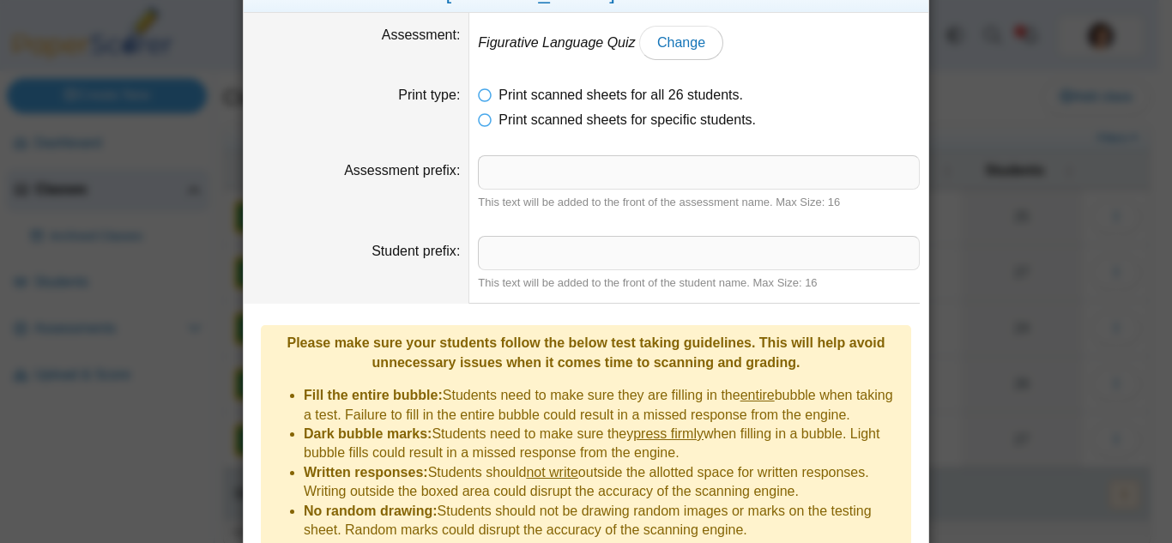
scroll to position [0, 0]
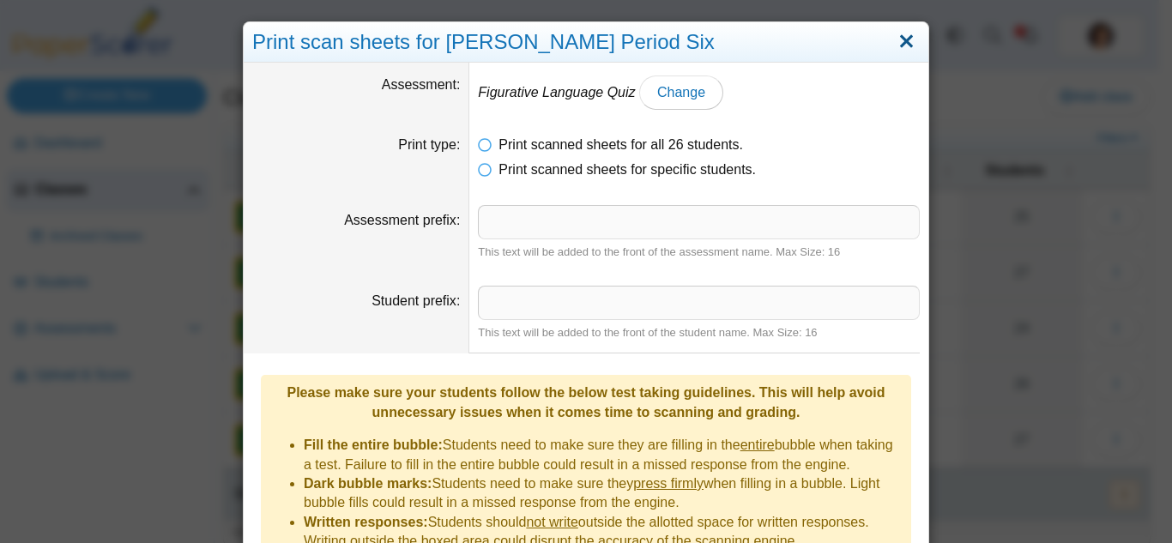
click at [913, 40] on link "Close" at bounding box center [906, 41] width 27 height 29
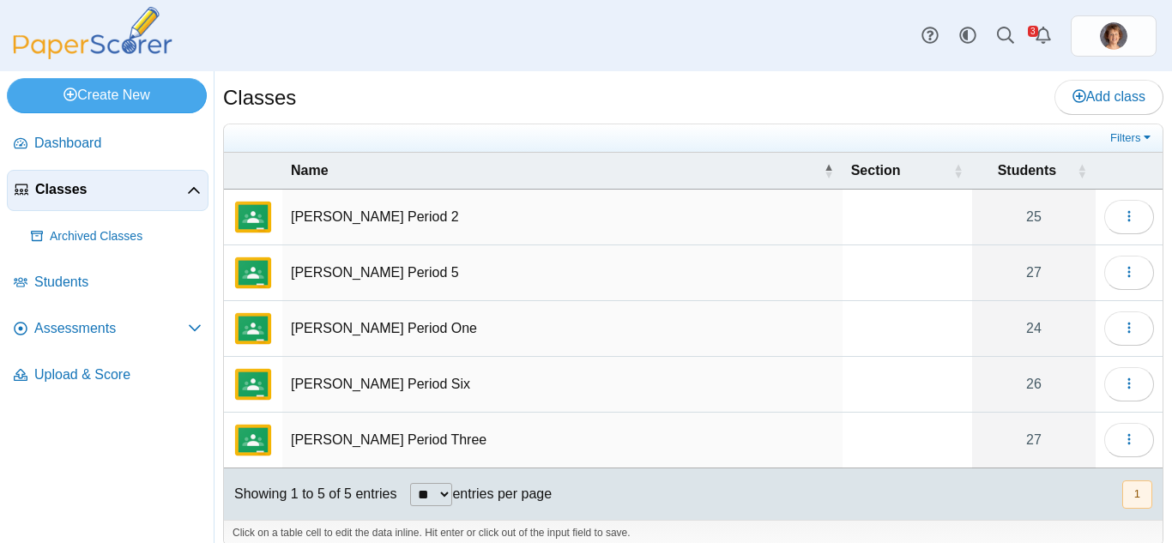
click at [419, 433] on td "Harding Period Three" at bounding box center [562, 441] width 560 height 56
click at [1109, 448] on button "button" at bounding box center [1129, 440] width 50 height 34
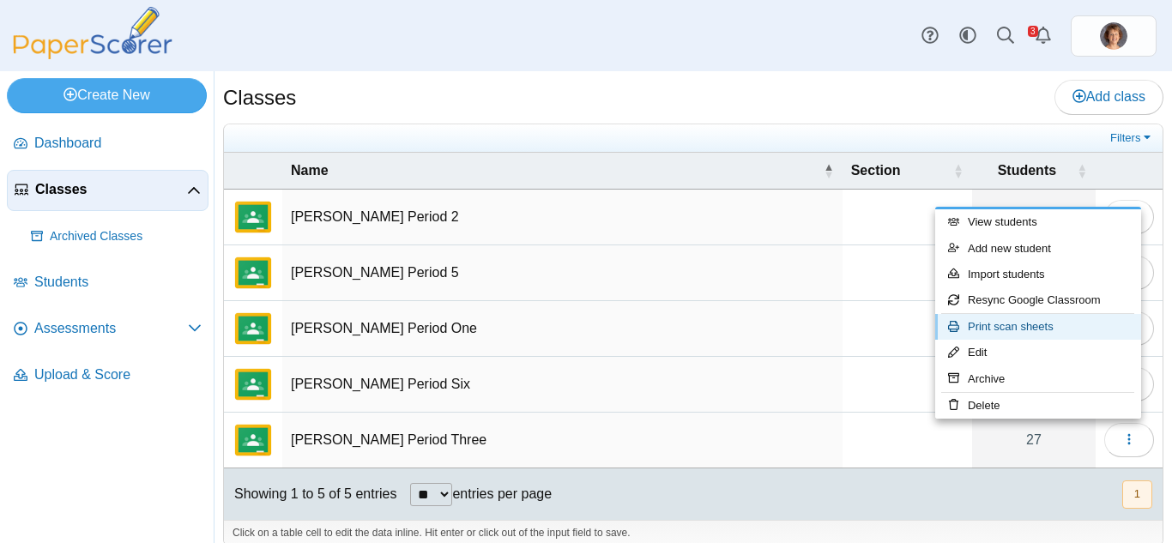
click at [1048, 326] on link "Print scan sheets" at bounding box center [1038, 327] width 206 height 26
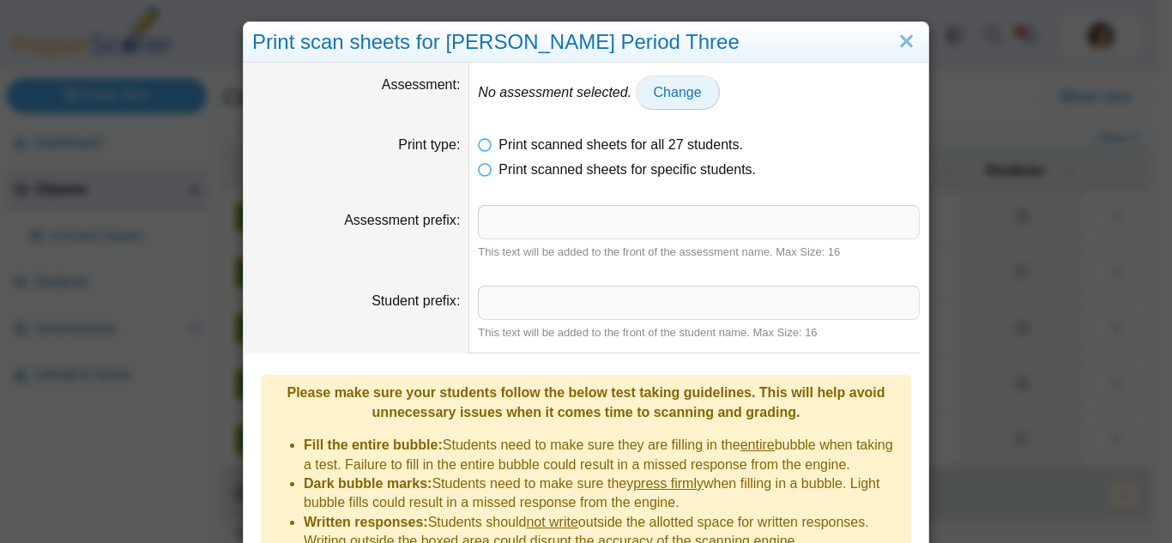
click at [672, 95] on span "Change" at bounding box center [678, 92] width 48 height 15
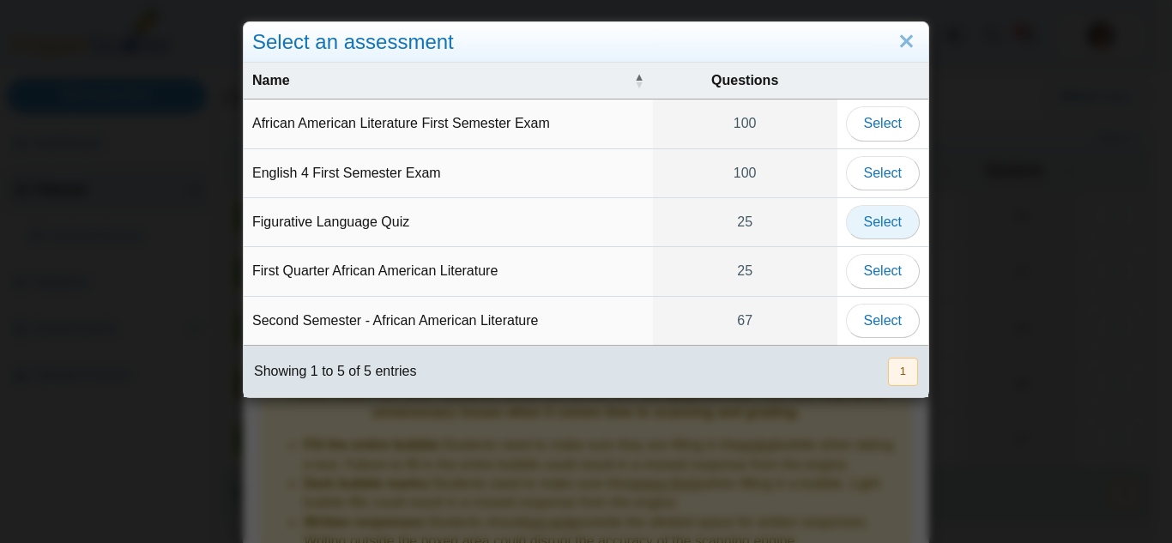
click at [883, 221] on span "Select" at bounding box center [883, 221] width 38 height 15
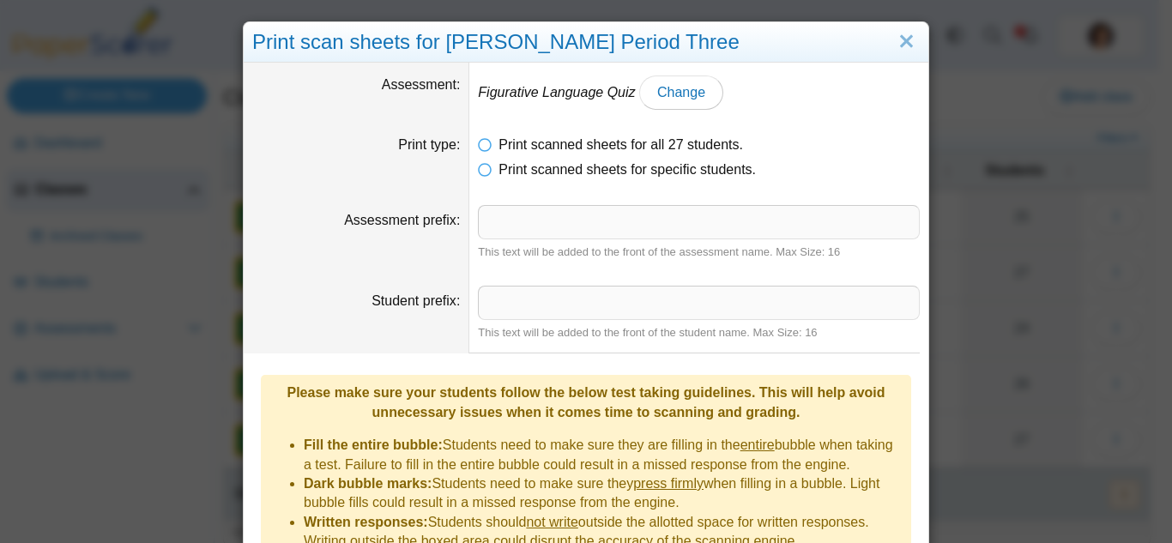
scroll to position [214, 0]
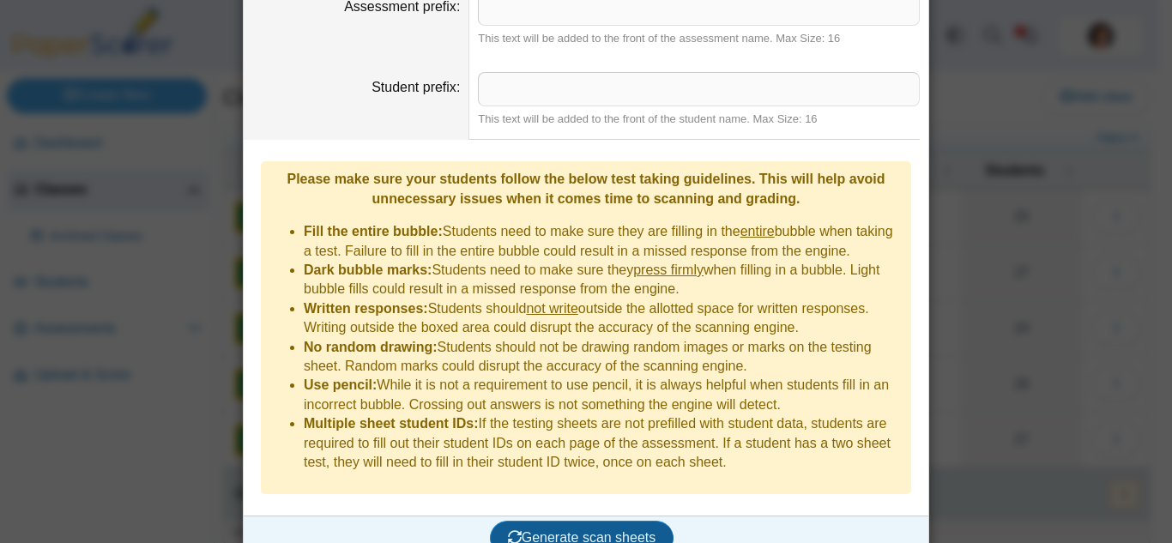
click at [602, 530] on span "Generate scan sheets" at bounding box center [582, 537] width 148 height 15
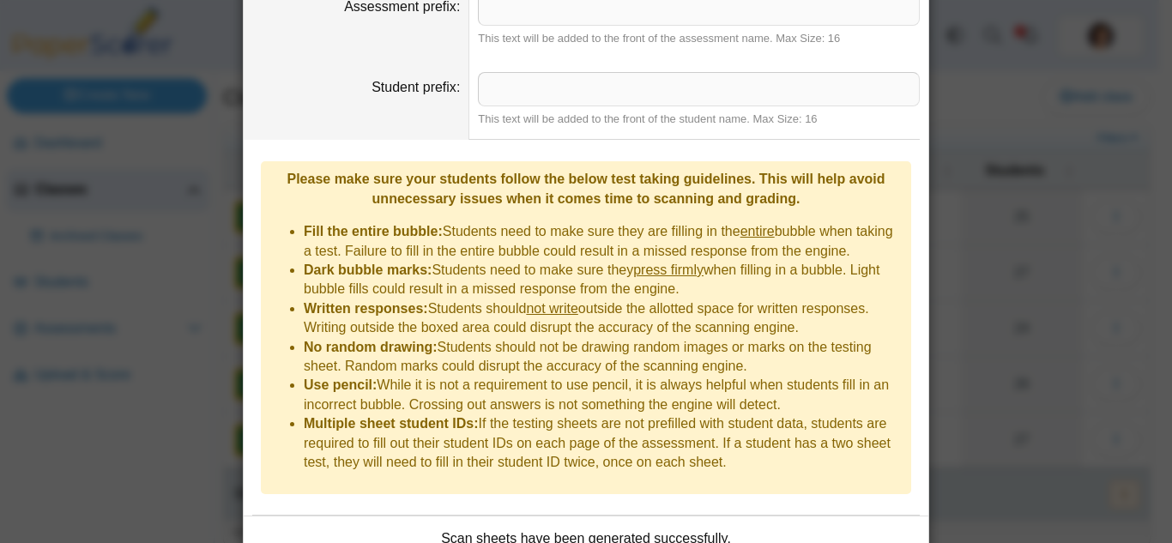
scroll to position [313, 0]
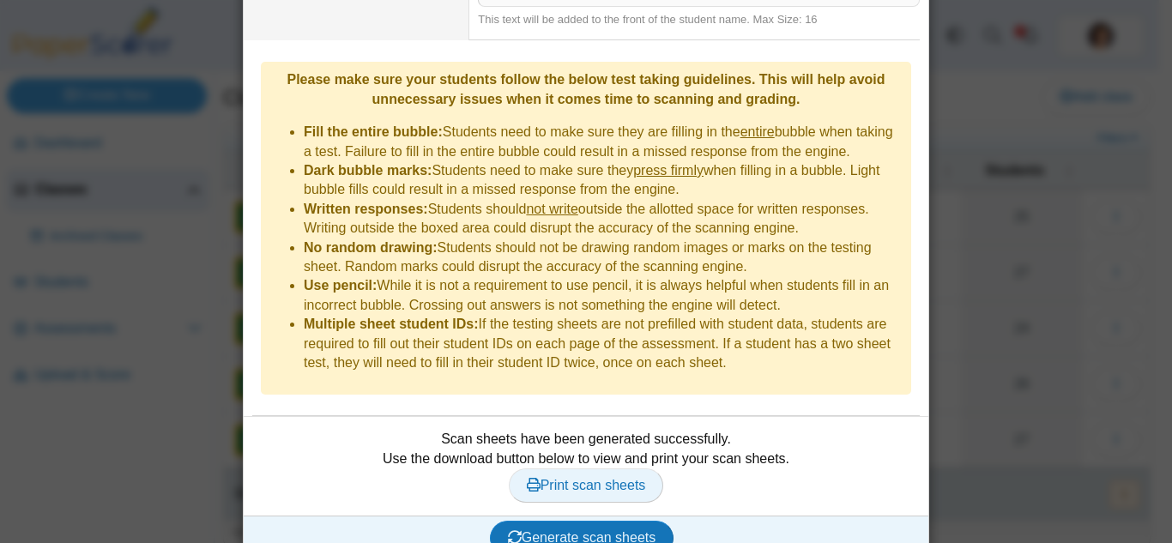
click at [602, 478] on span "Print scan sheets" at bounding box center [586, 485] width 119 height 15
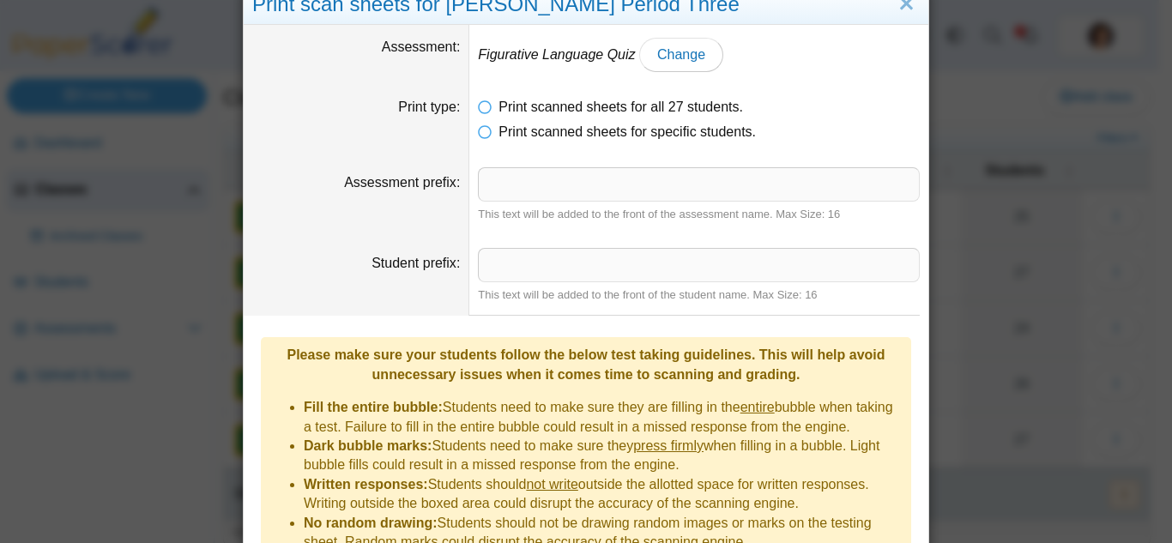
scroll to position [0, 0]
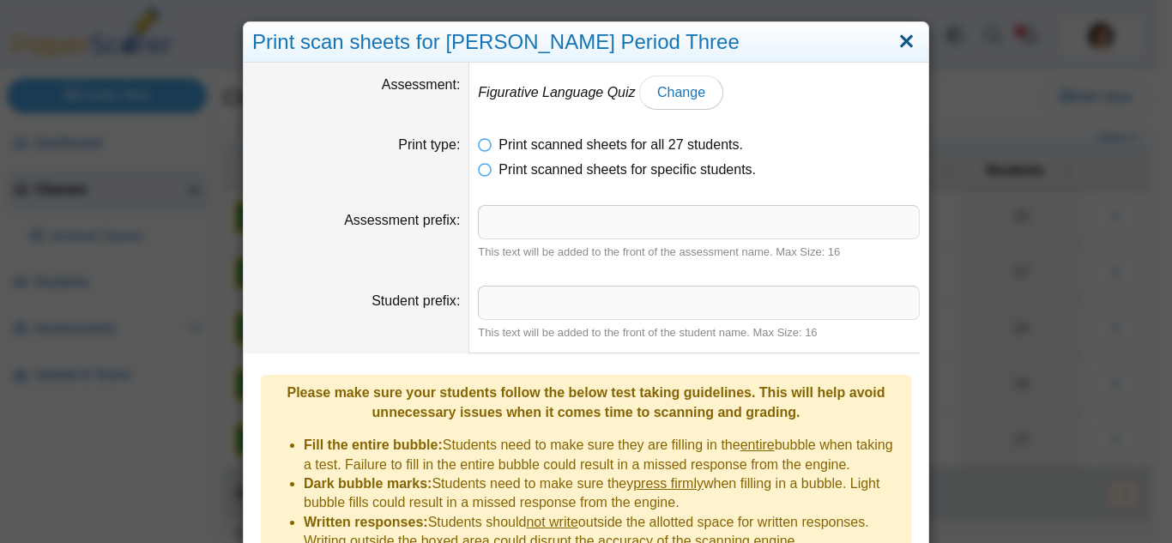
click at [908, 44] on link "Close" at bounding box center [906, 41] width 27 height 29
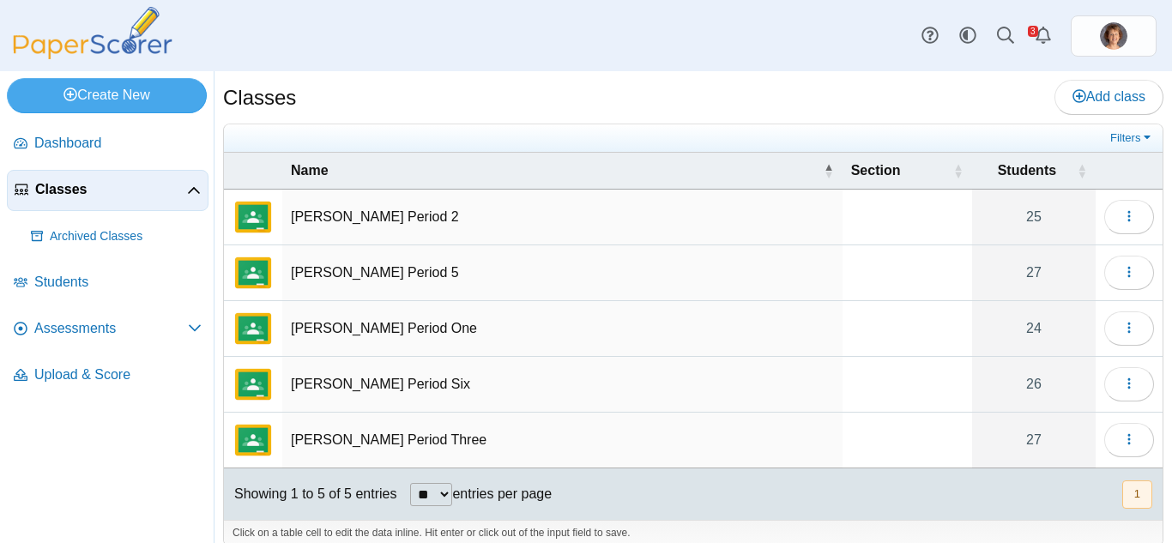
click at [391, 209] on td "Harding Period 2" at bounding box center [562, 218] width 560 height 56
click at [1122, 209] on icon "button" at bounding box center [1129, 216] width 14 height 14
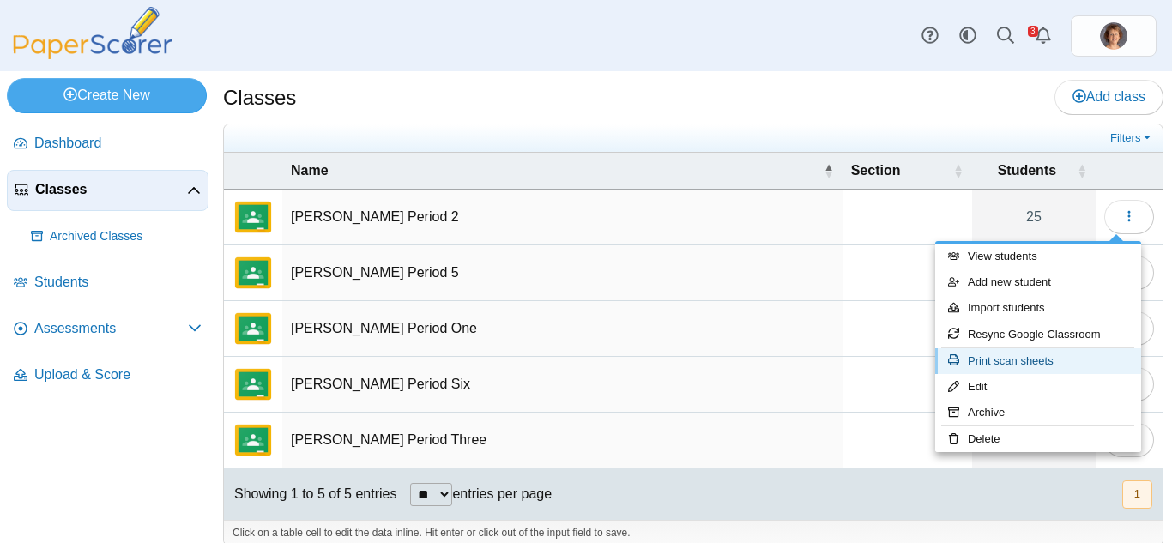
click at [1041, 353] on link "Print scan sheets" at bounding box center [1038, 361] width 206 height 26
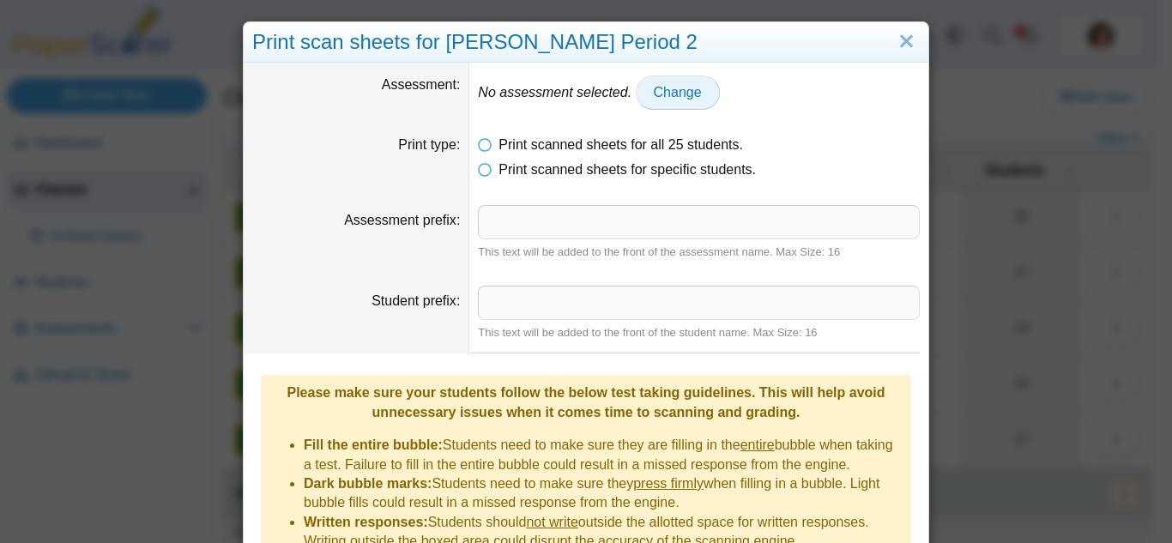
click at [668, 92] on span "Change" at bounding box center [678, 92] width 48 height 15
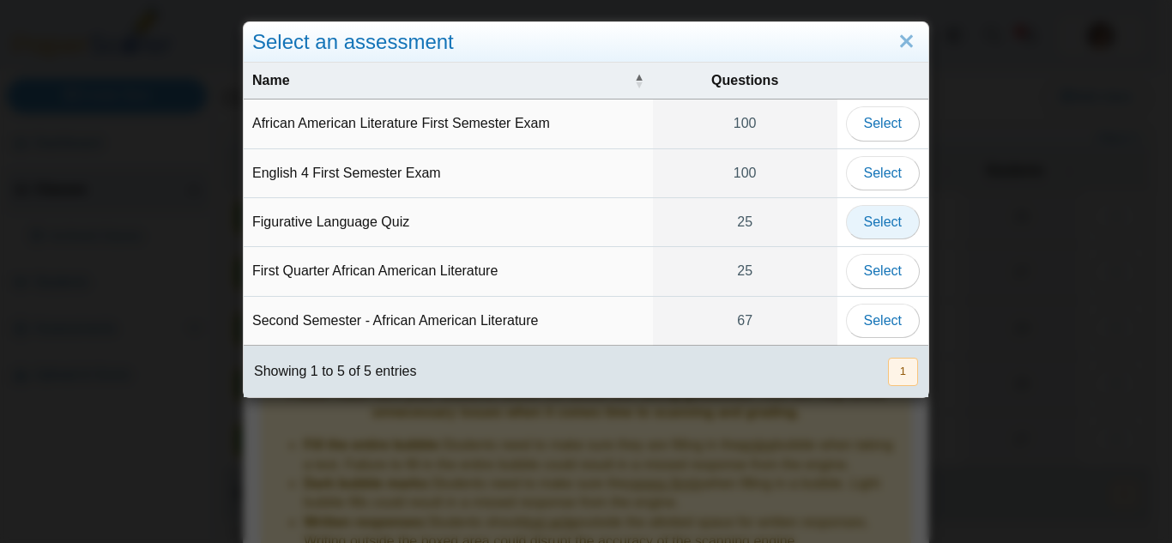
click at [892, 219] on span "Select" at bounding box center [883, 221] width 38 height 15
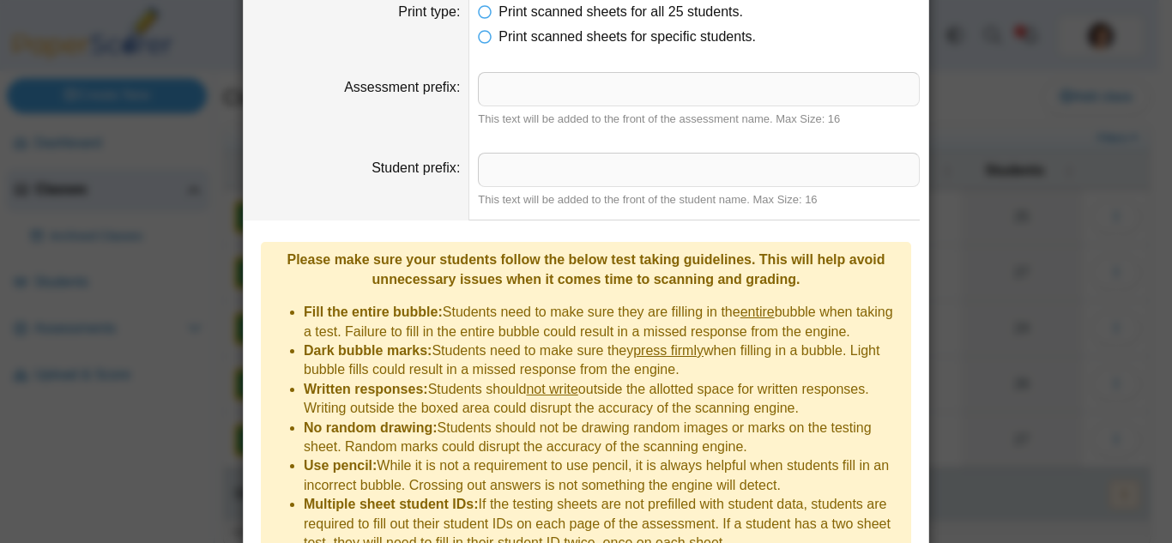
scroll to position [214, 0]
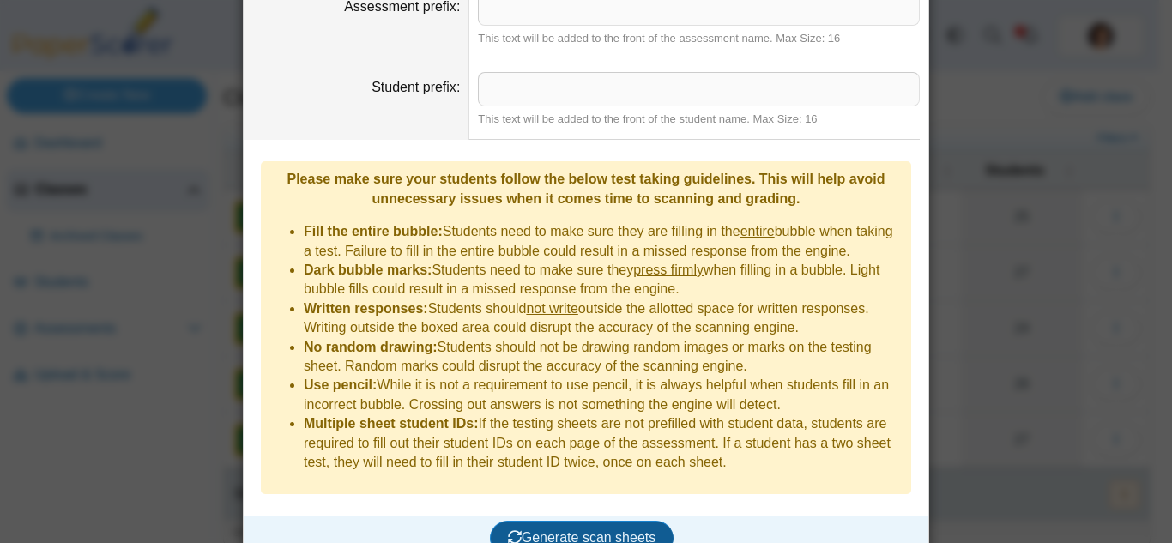
click at [618, 530] on span "Generate scan sheets" at bounding box center [582, 537] width 148 height 15
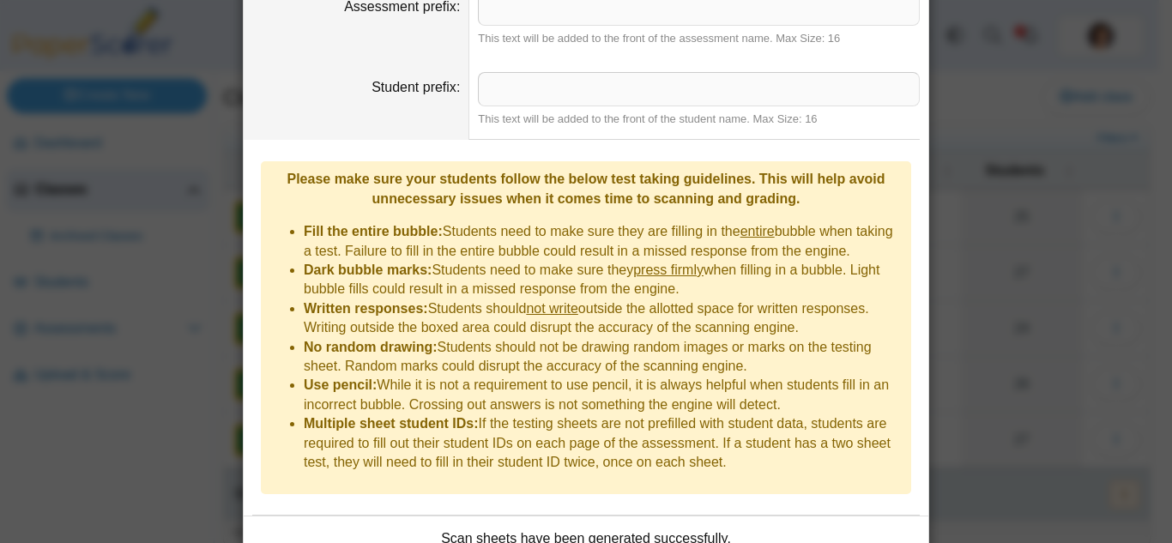
scroll to position [313, 0]
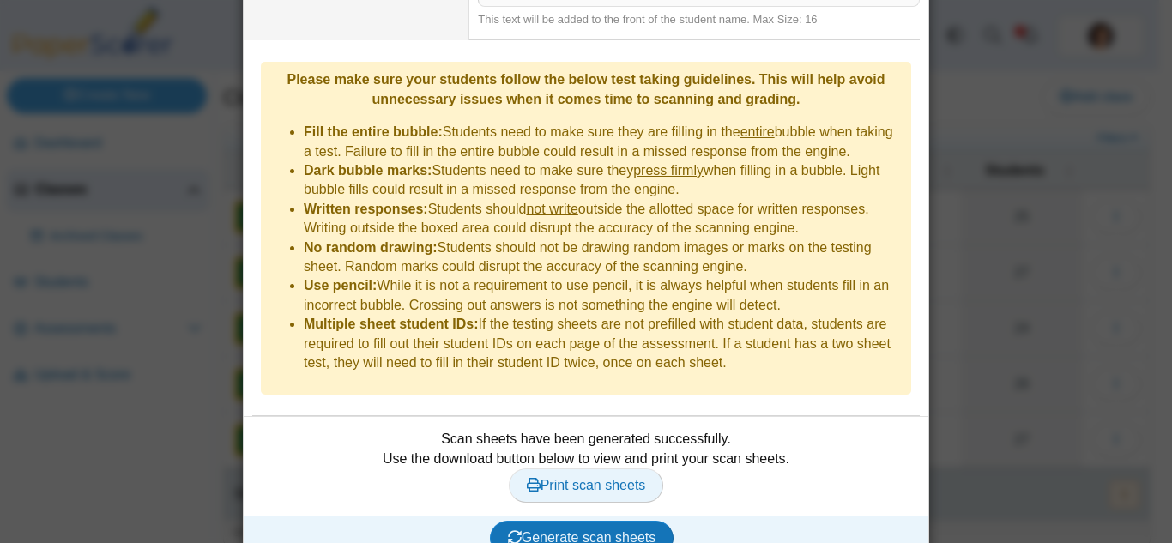
click at [620, 478] on span "Print scan sheets" at bounding box center [586, 485] width 119 height 15
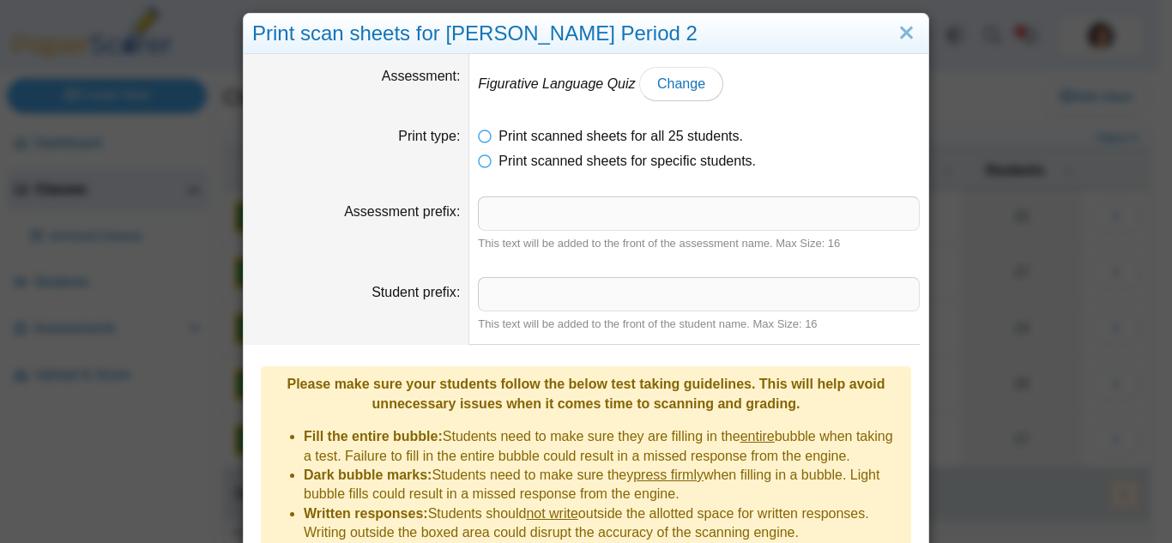
scroll to position [0, 0]
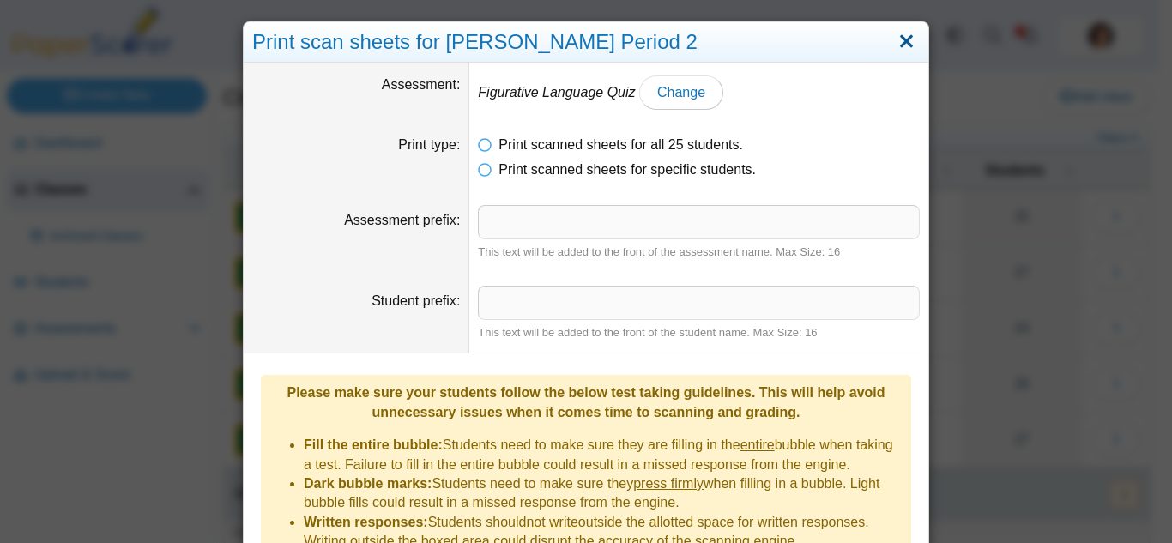
click at [908, 43] on link "Close" at bounding box center [906, 41] width 27 height 29
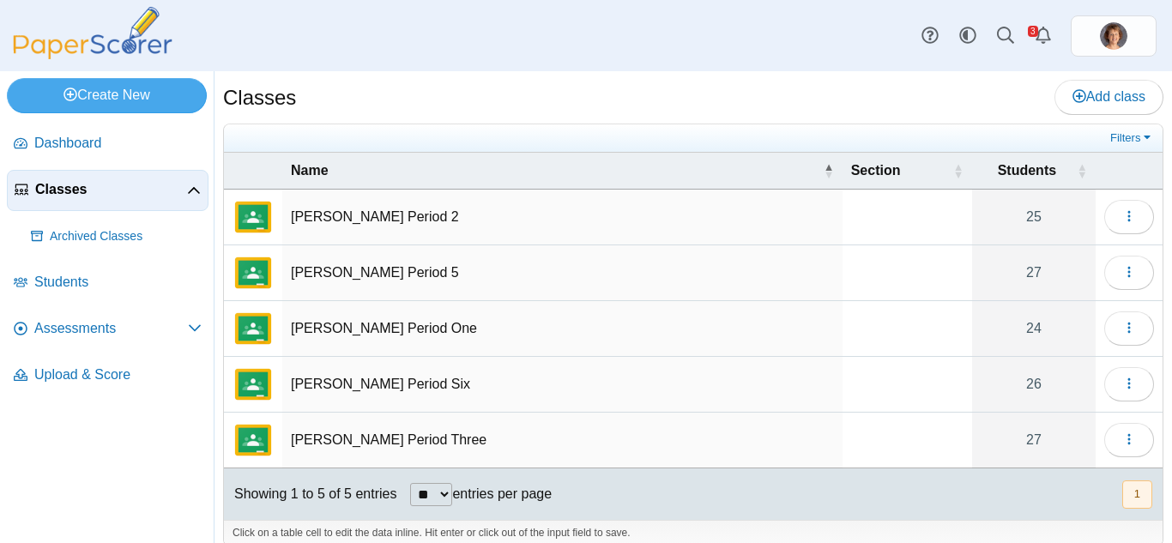
click at [470, 395] on td "Harding Period Six" at bounding box center [562, 385] width 560 height 56
click at [1122, 388] on icon "button" at bounding box center [1129, 384] width 14 height 14
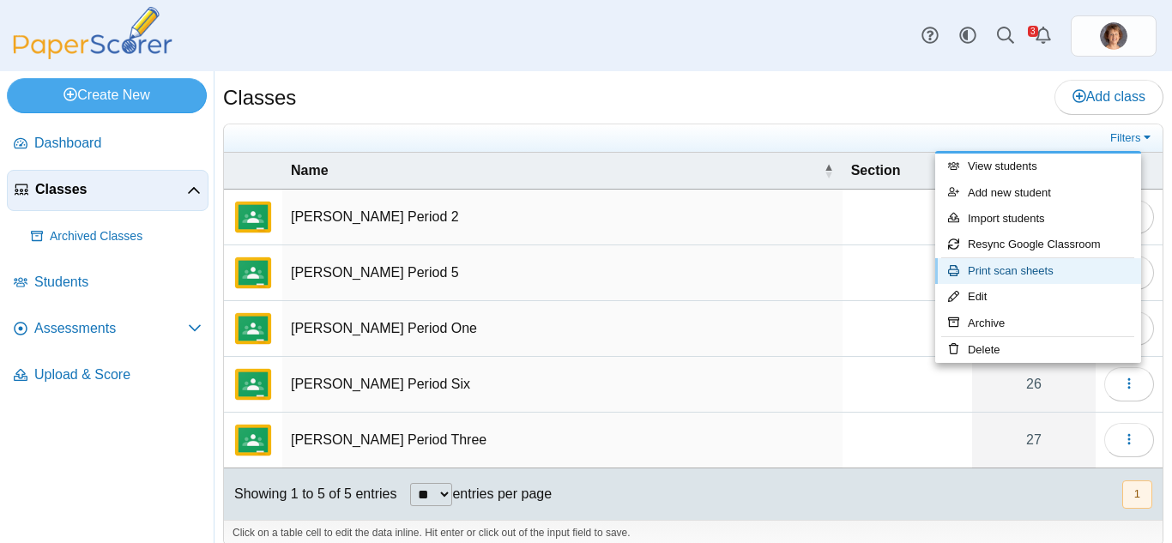
click at [1052, 268] on link "Print scan sheets" at bounding box center [1038, 271] width 206 height 26
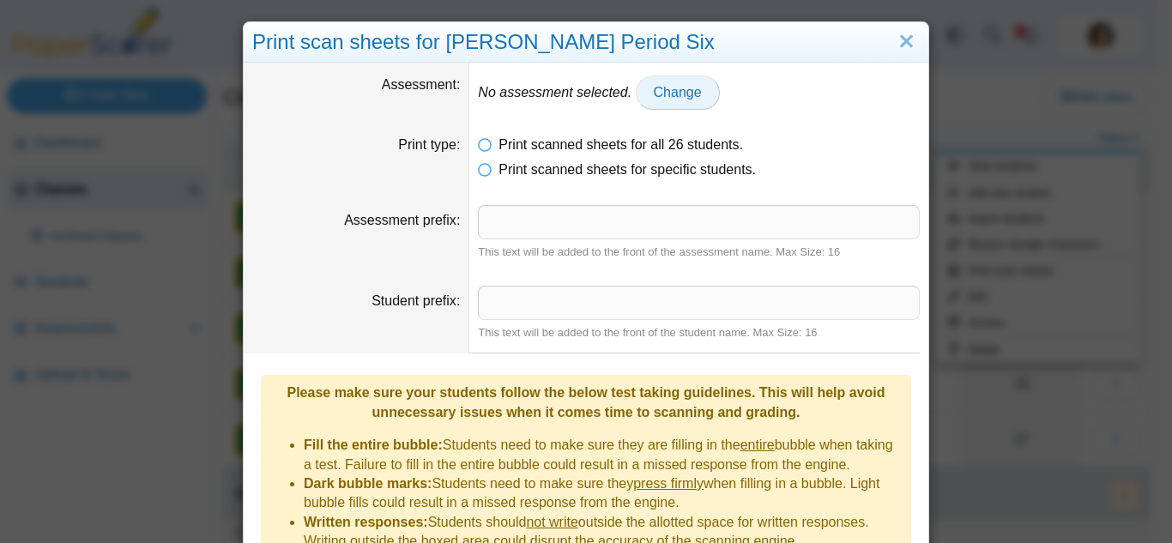
click at [693, 91] on span "Change" at bounding box center [678, 92] width 48 height 15
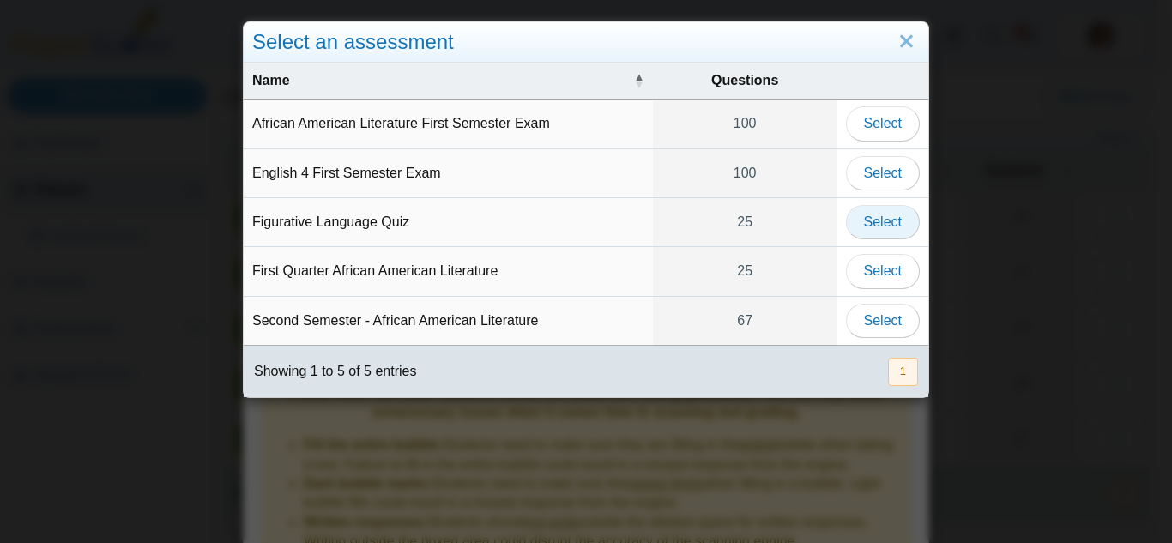
click at [864, 223] on span "Select" at bounding box center [883, 221] width 38 height 15
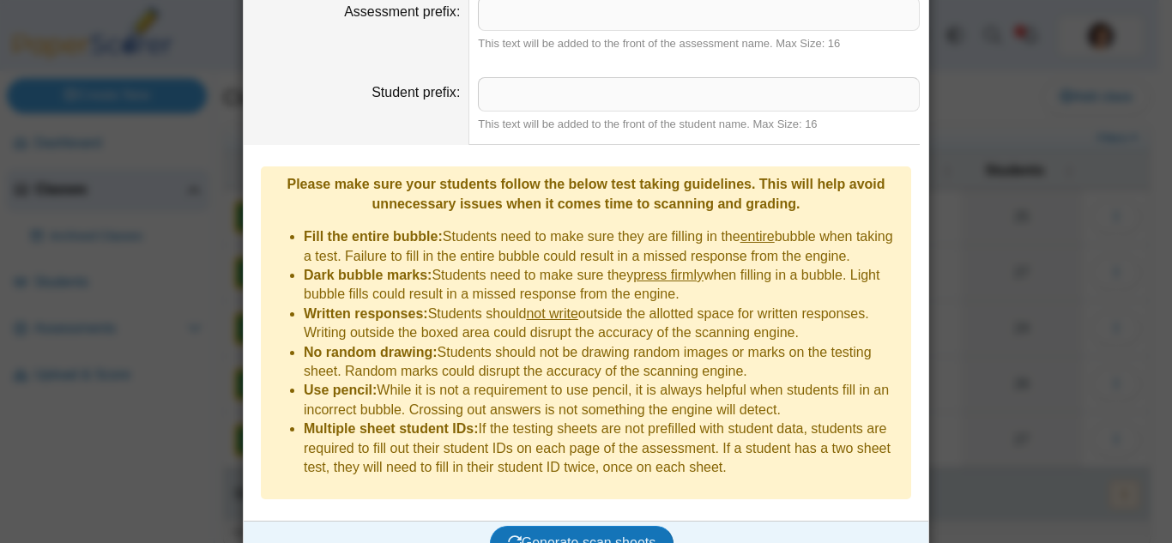
scroll to position [214, 0]
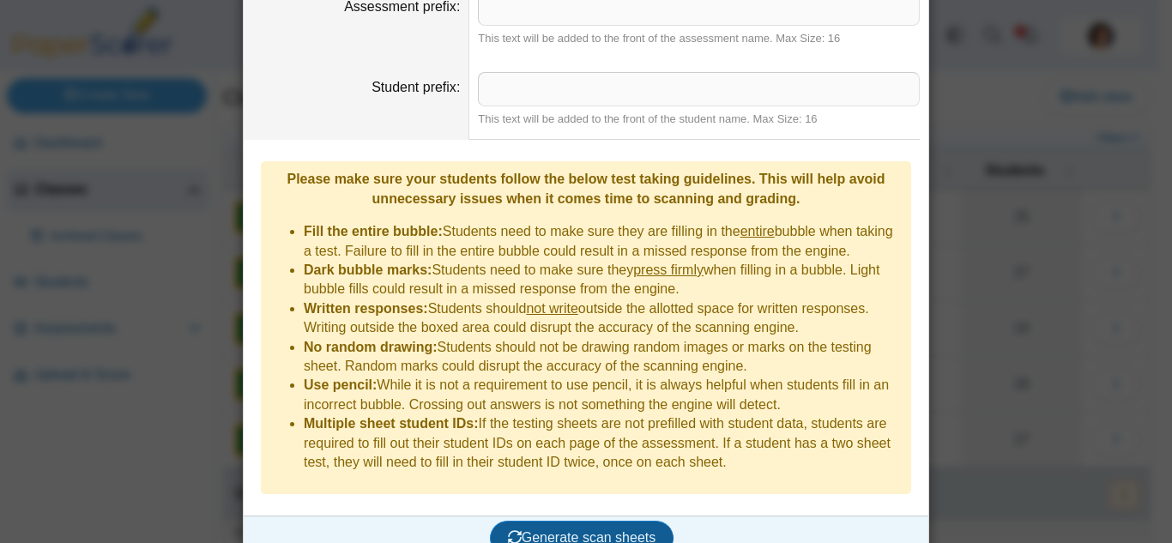
click at [613, 521] on button "Generate scan sheets" at bounding box center [582, 538] width 184 height 34
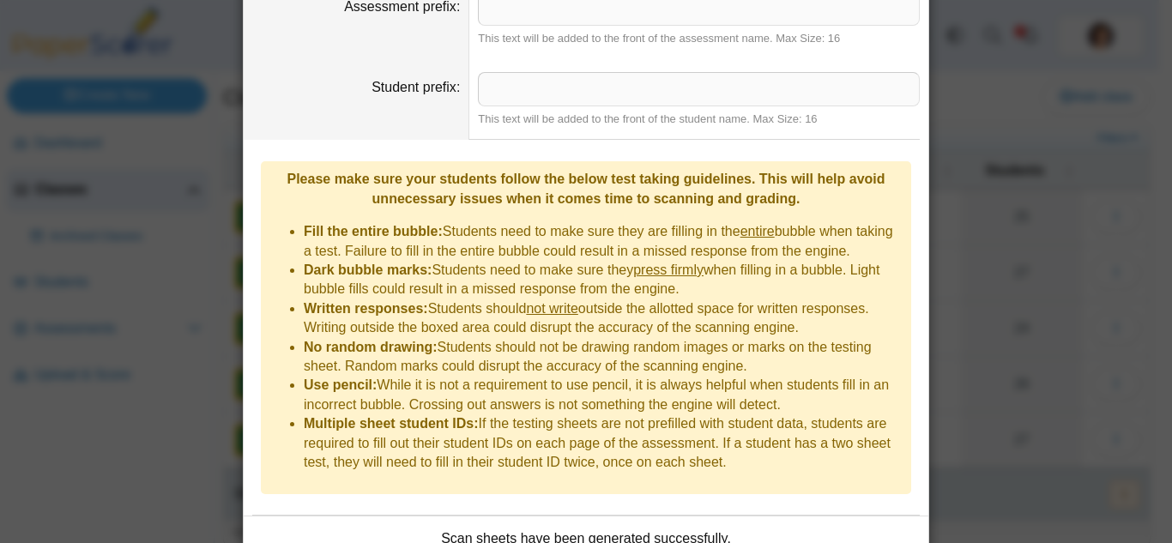
scroll to position [313, 0]
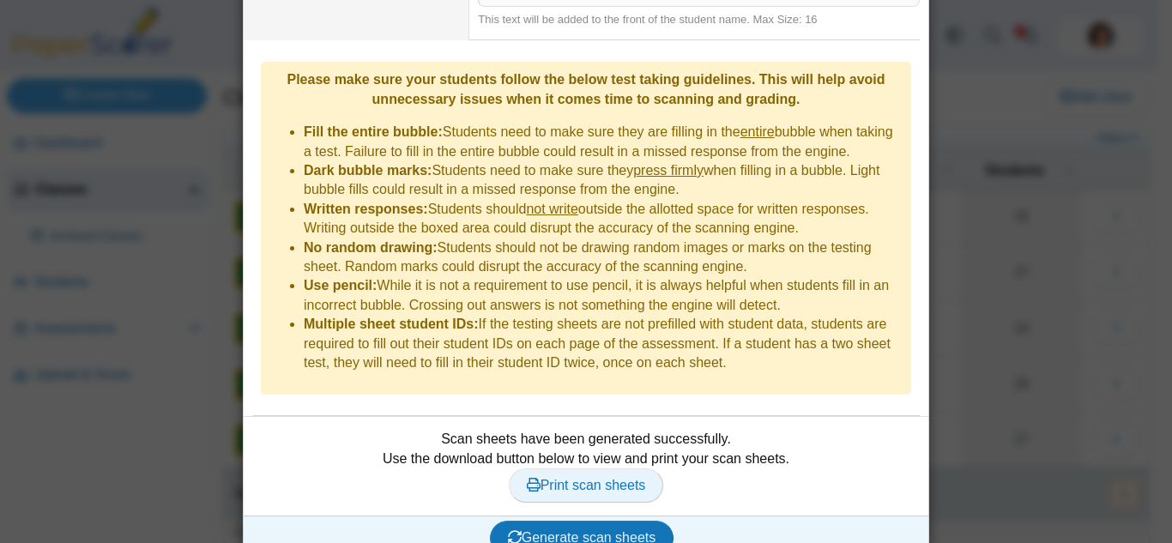
click at [623, 478] on span "Print scan sheets" at bounding box center [586, 485] width 119 height 15
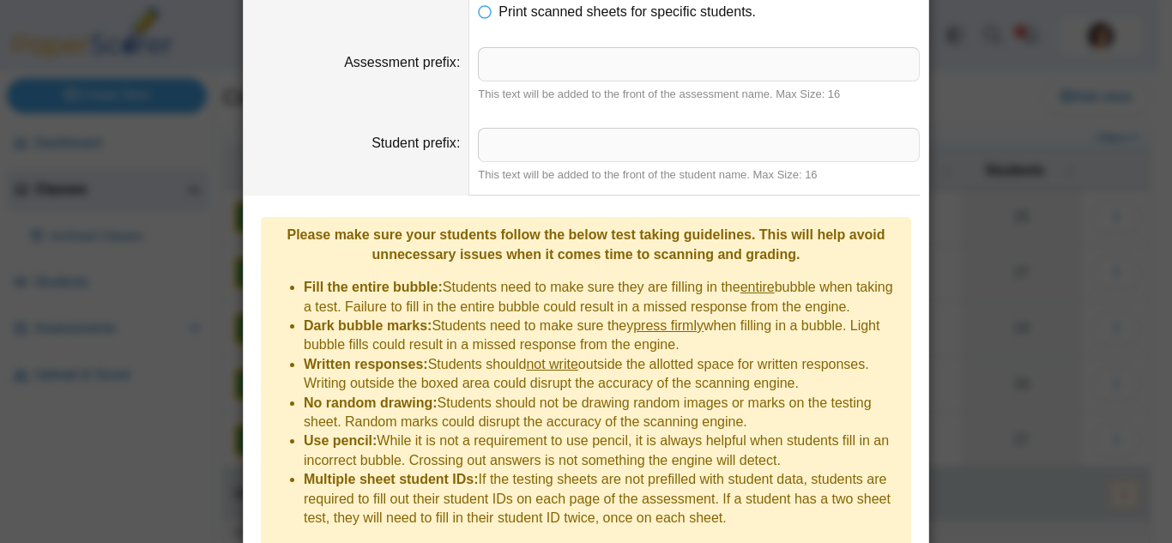
scroll to position [0, 0]
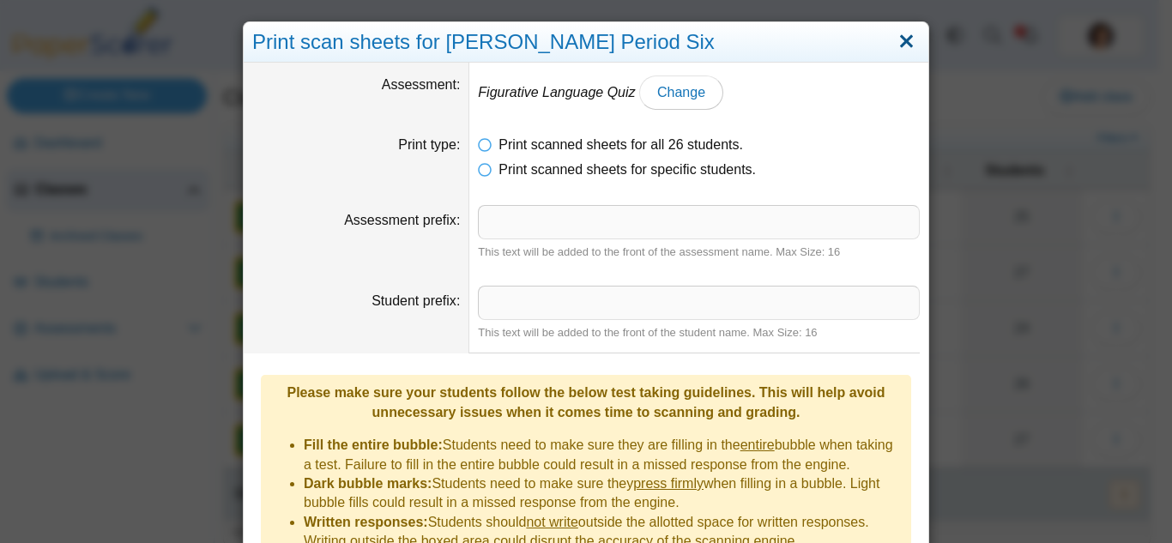
click at [907, 41] on link "Close" at bounding box center [906, 41] width 27 height 29
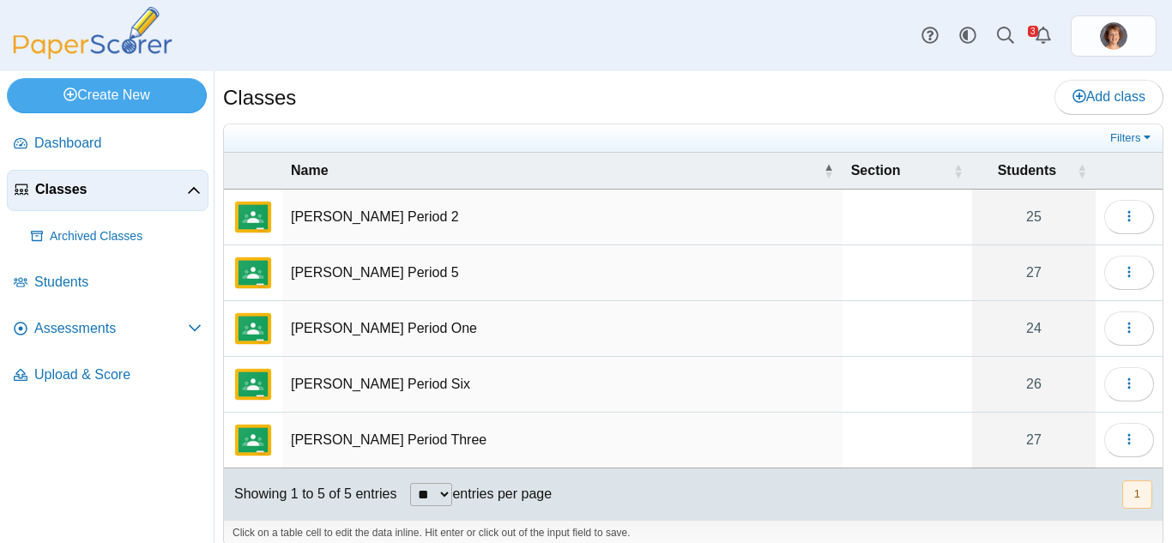
click at [480, 215] on td "Harding Period 2" at bounding box center [562, 218] width 560 height 56
click at [1127, 212] on button "button" at bounding box center [1129, 217] width 50 height 34
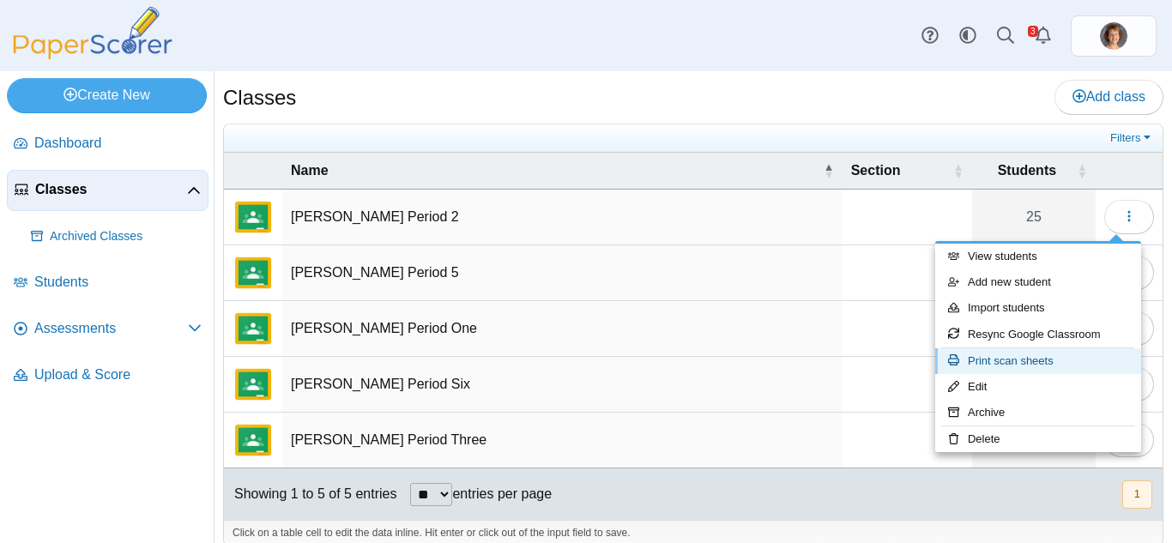
click at [1008, 353] on link "Print scan sheets" at bounding box center [1038, 361] width 206 height 26
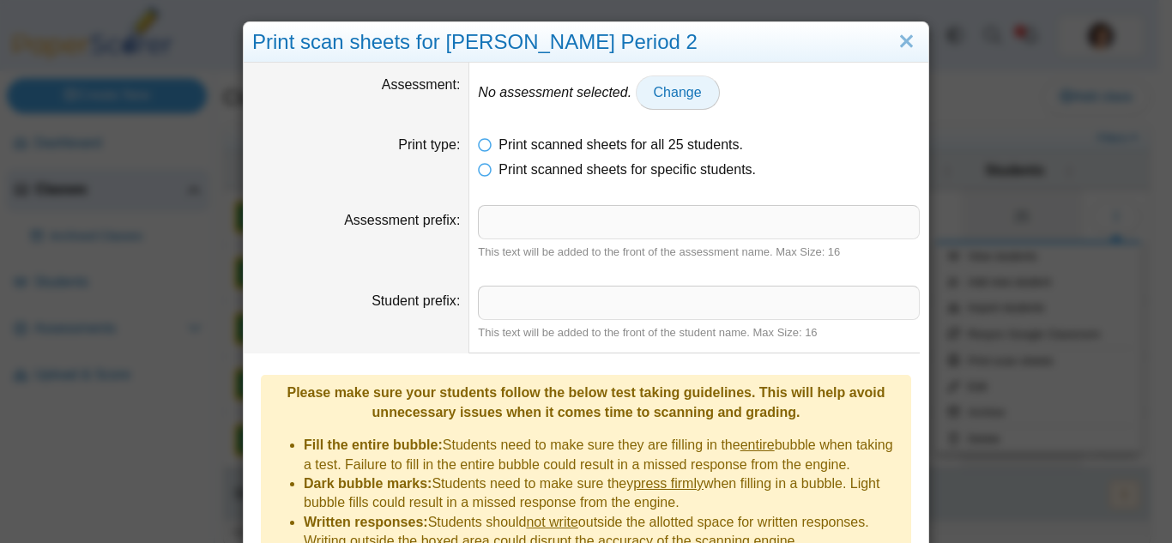
click at [693, 92] on span "Change" at bounding box center [678, 92] width 48 height 15
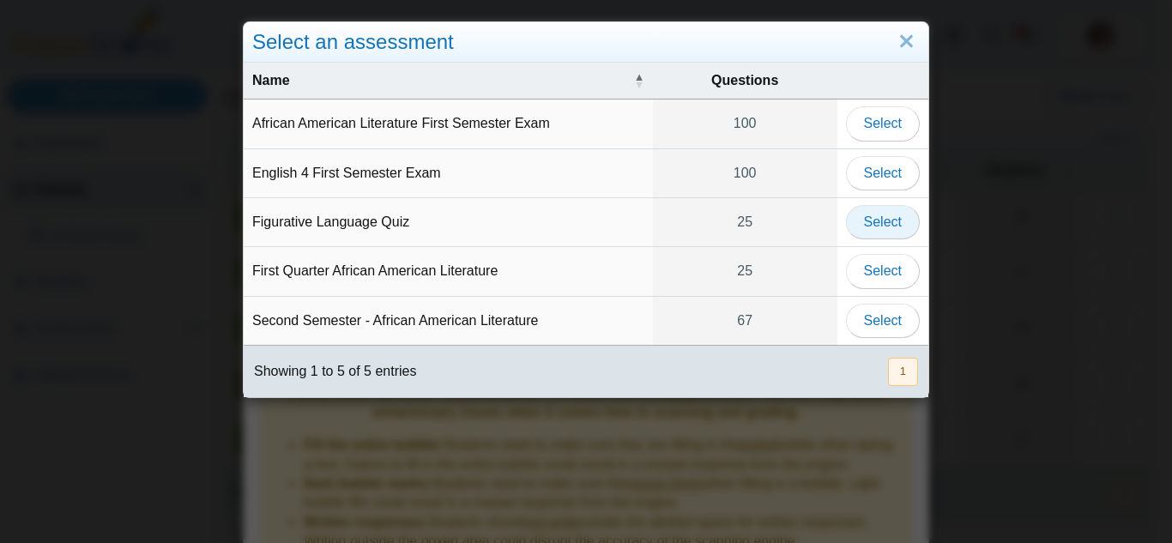
click at [864, 226] on span "Select" at bounding box center [883, 221] width 38 height 15
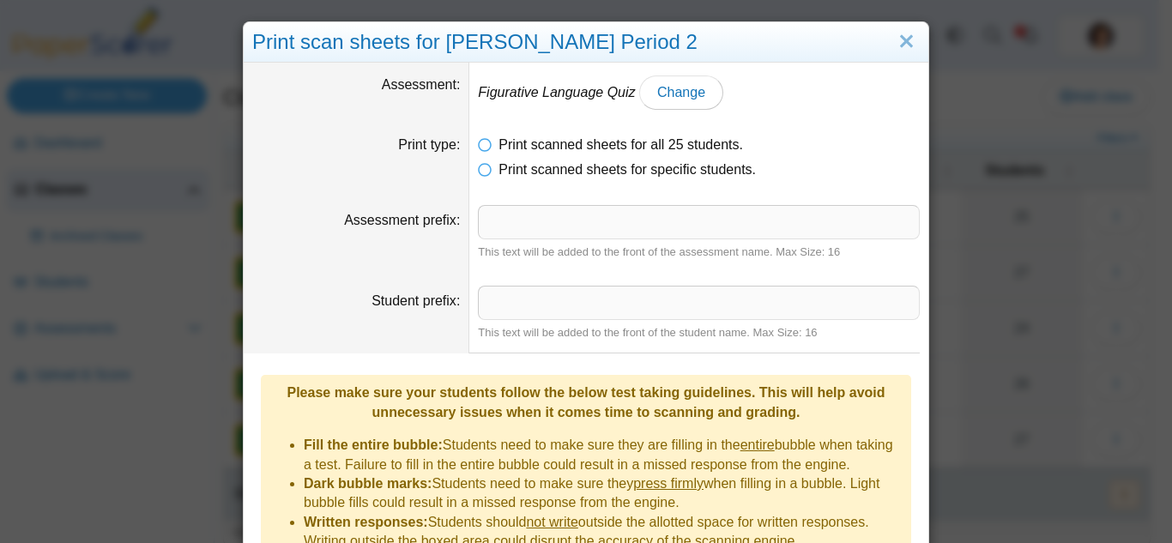
scroll to position [214, 0]
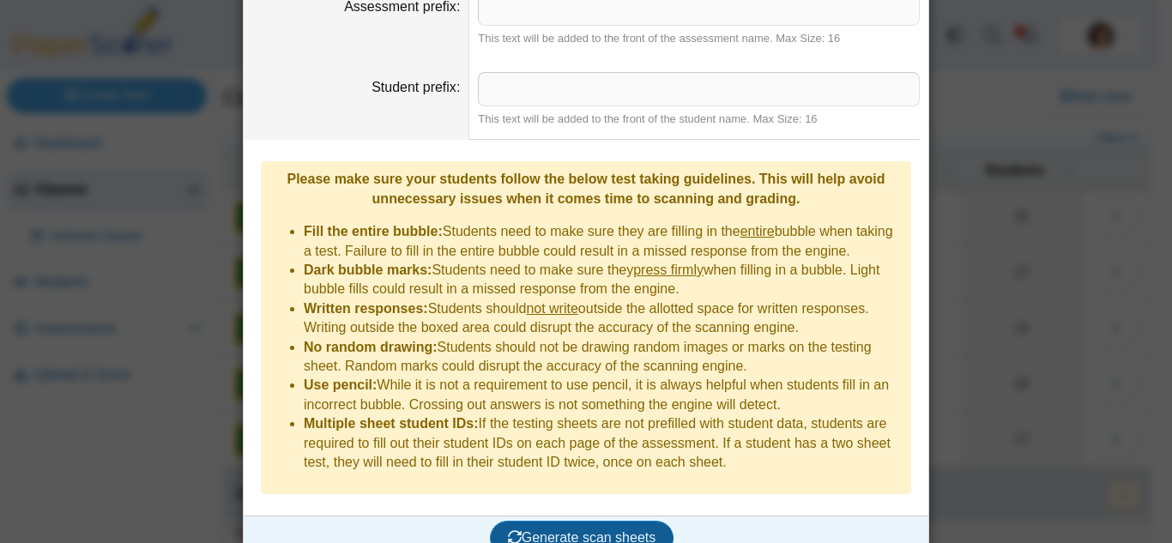
click at [567, 530] on span "Generate scan sheets" at bounding box center [582, 537] width 148 height 15
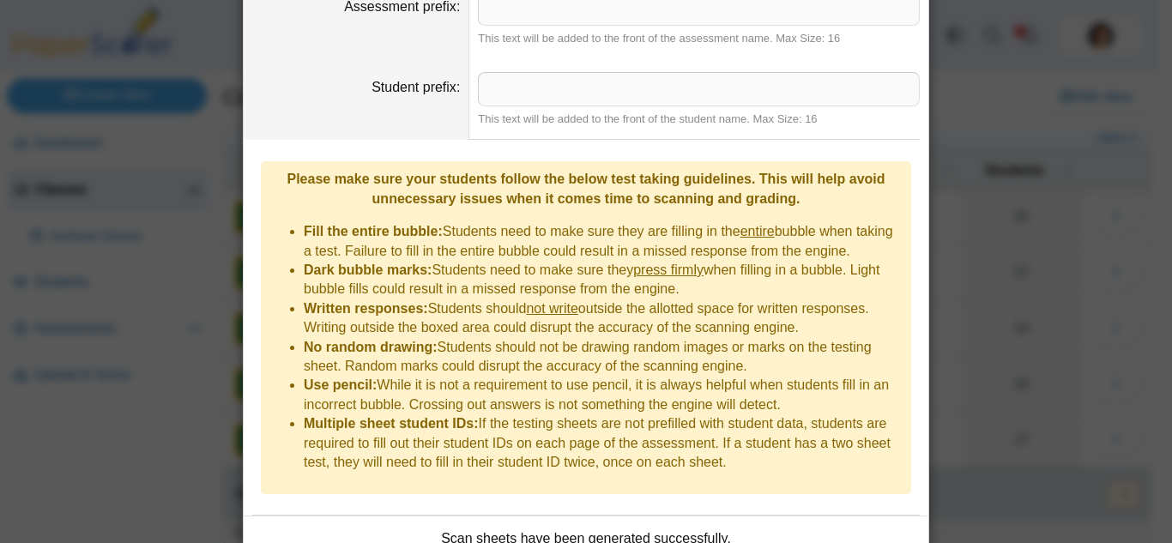
scroll to position [313, 0]
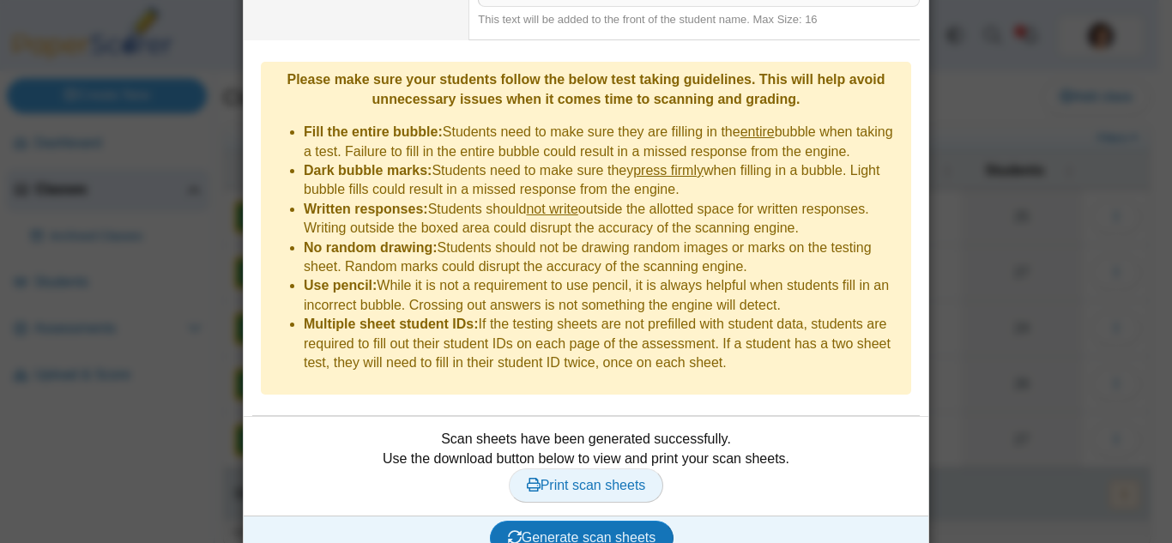
click at [585, 478] on span "Print scan sheets" at bounding box center [586, 485] width 119 height 15
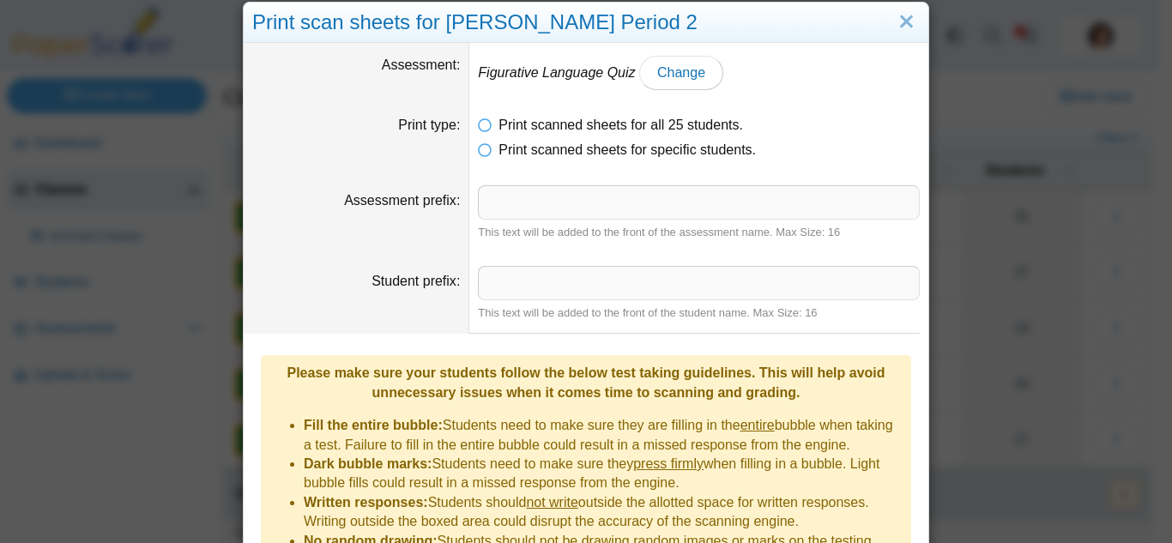
scroll to position [0, 0]
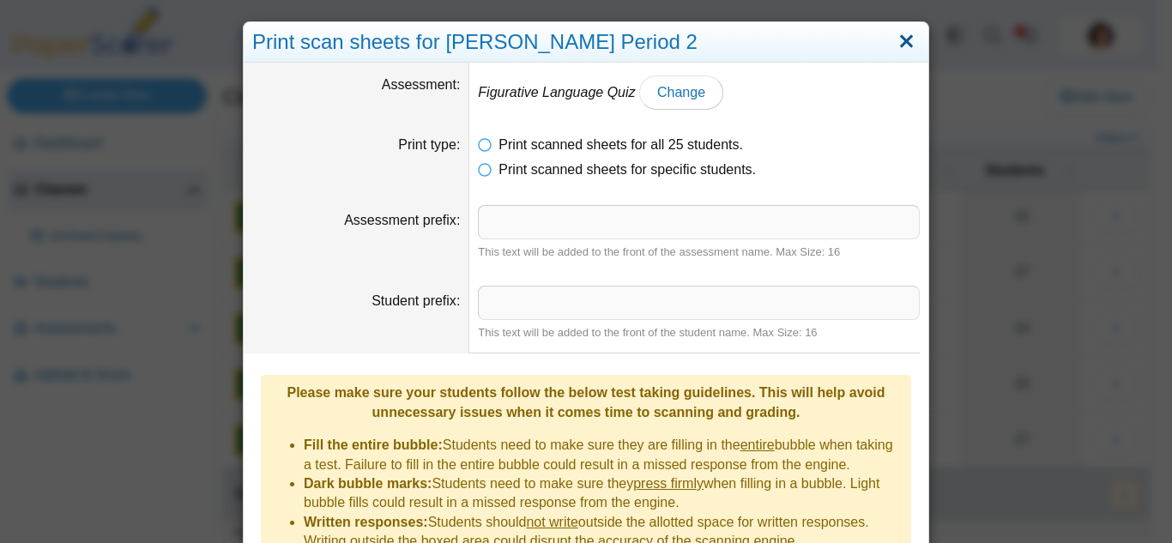
click at [897, 36] on link "Close" at bounding box center [906, 41] width 27 height 29
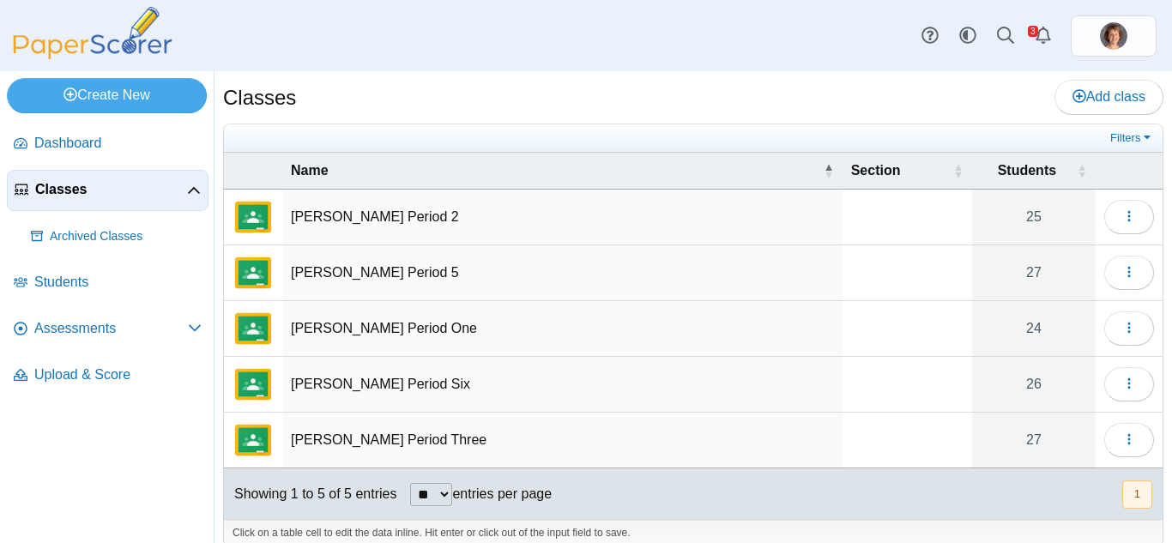
click at [513, 430] on td "Harding Period Three" at bounding box center [562, 441] width 560 height 56
click at [1122, 439] on icon "button" at bounding box center [1129, 439] width 14 height 14
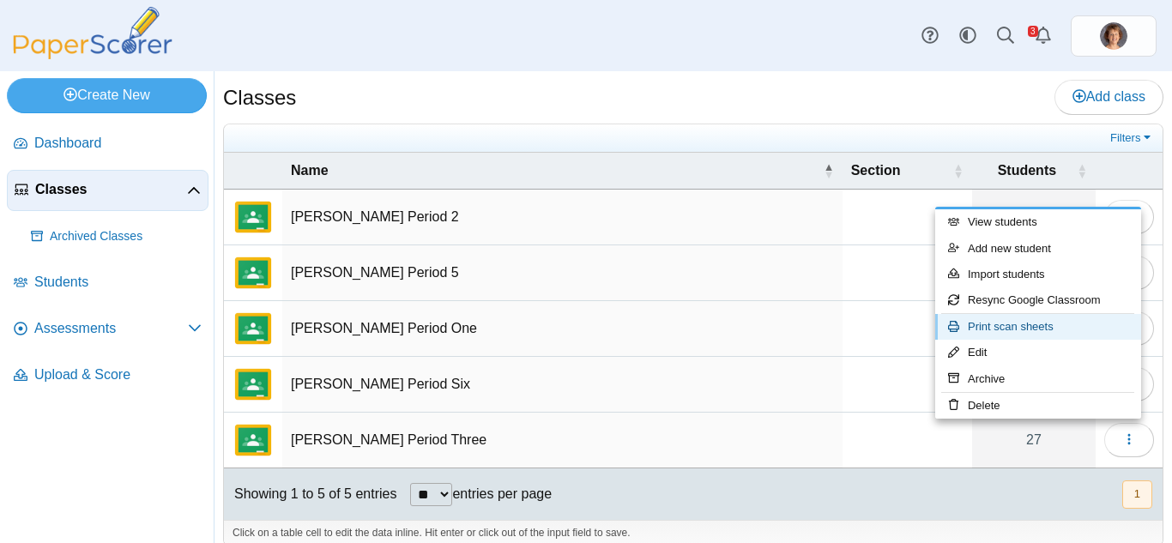
click at [1019, 323] on link "Print scan sheets" at bounding box center [1038, 327] width 206 height 26
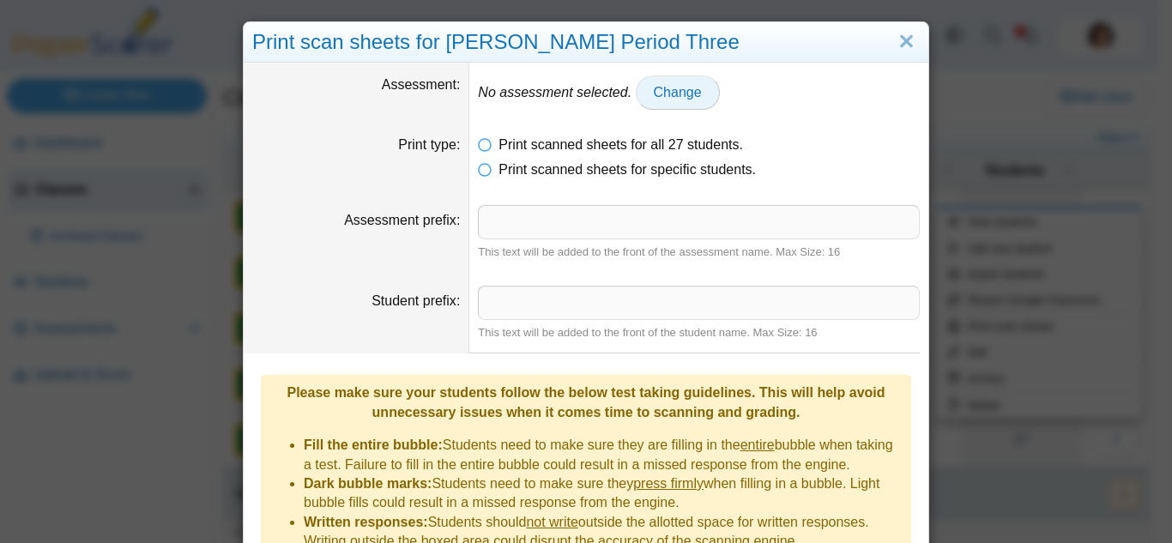
click at [683, 91] on span "Change" at bounding box center [678, 92] width 48 height 15
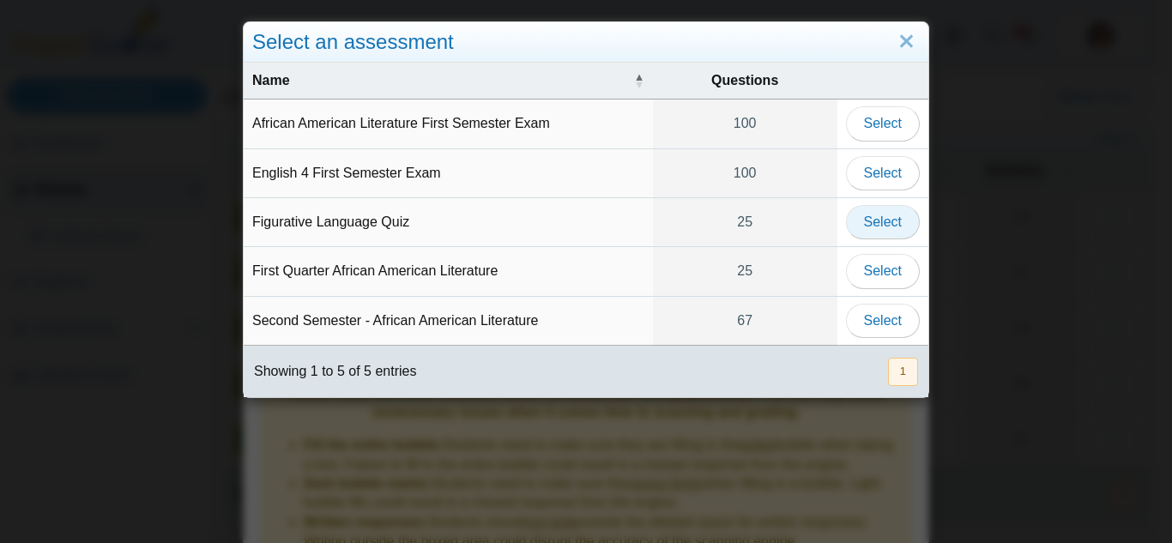
click at [870, 214] on span "Select" at bounding box center [883, 221] width 38 height 15
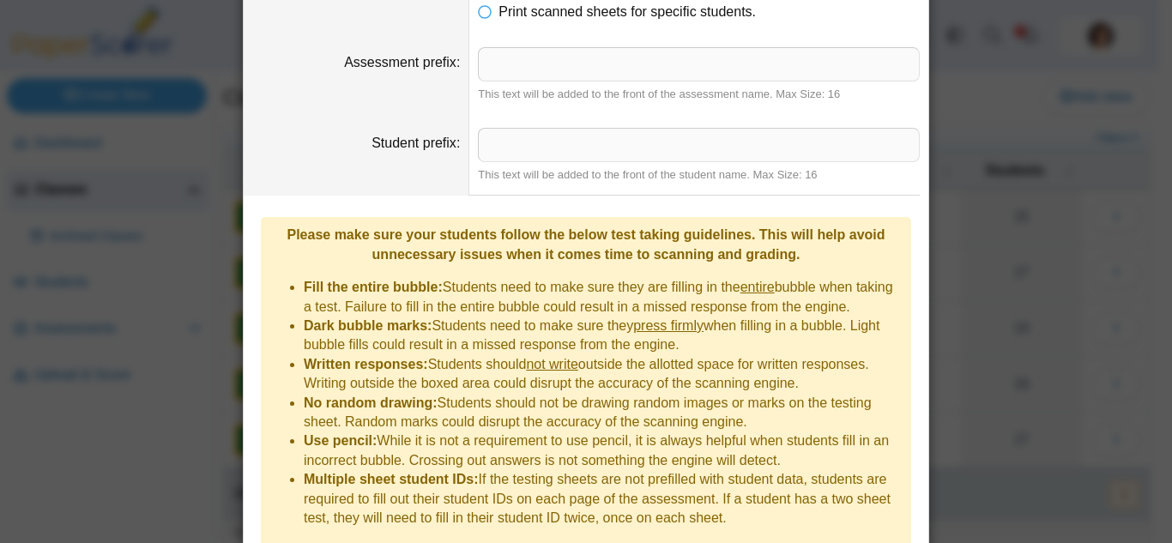
scroll to position [214, 0]
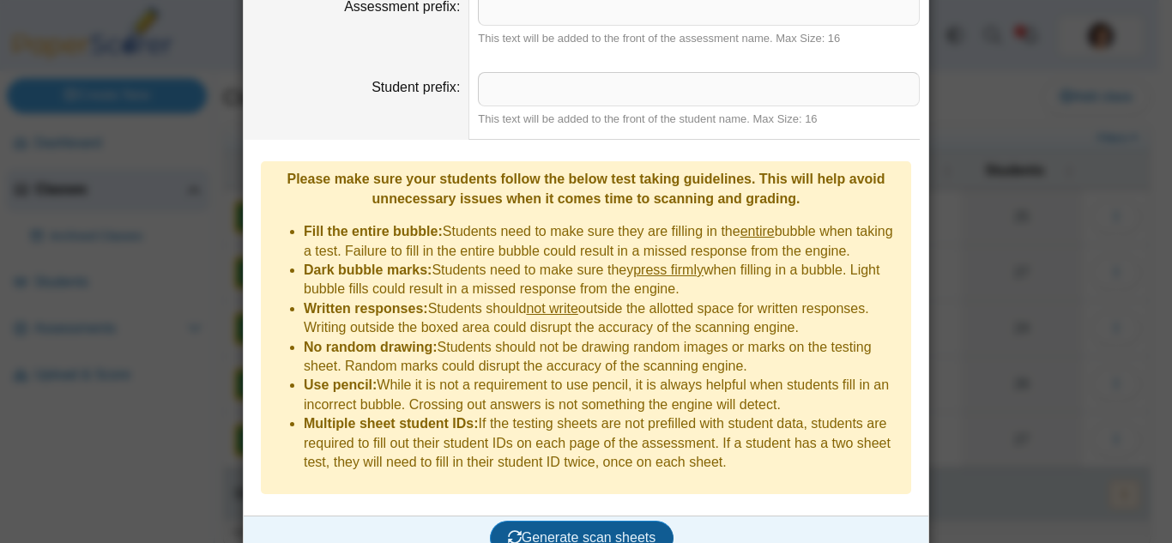
click at [584, 530] on span "Generate scan sheets" at bounding box center [582, 537] width 148 height 15
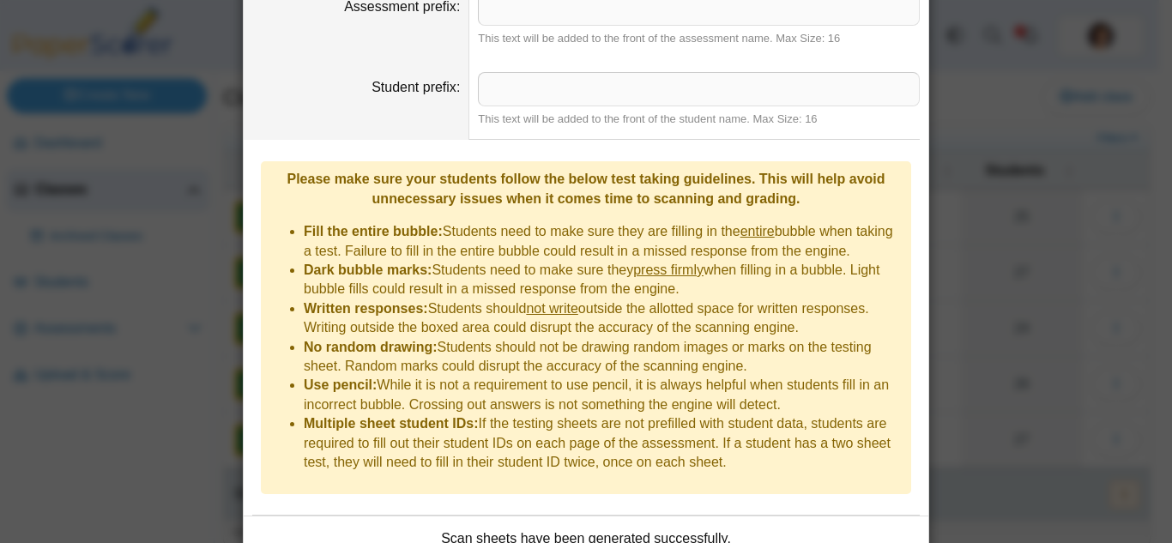
scroll to position [313, 0]
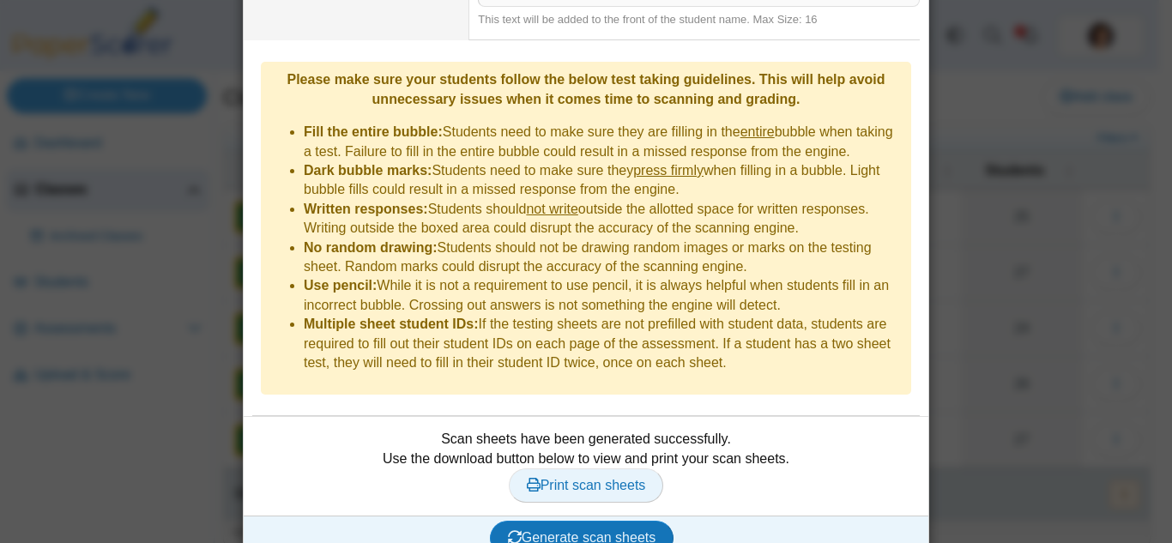
click at [599, 468] on link "Print scan sheets" at bounding box center [586, 485] width 155 height 34
